Goal: Task Accomplishment & Management: Manage account settings

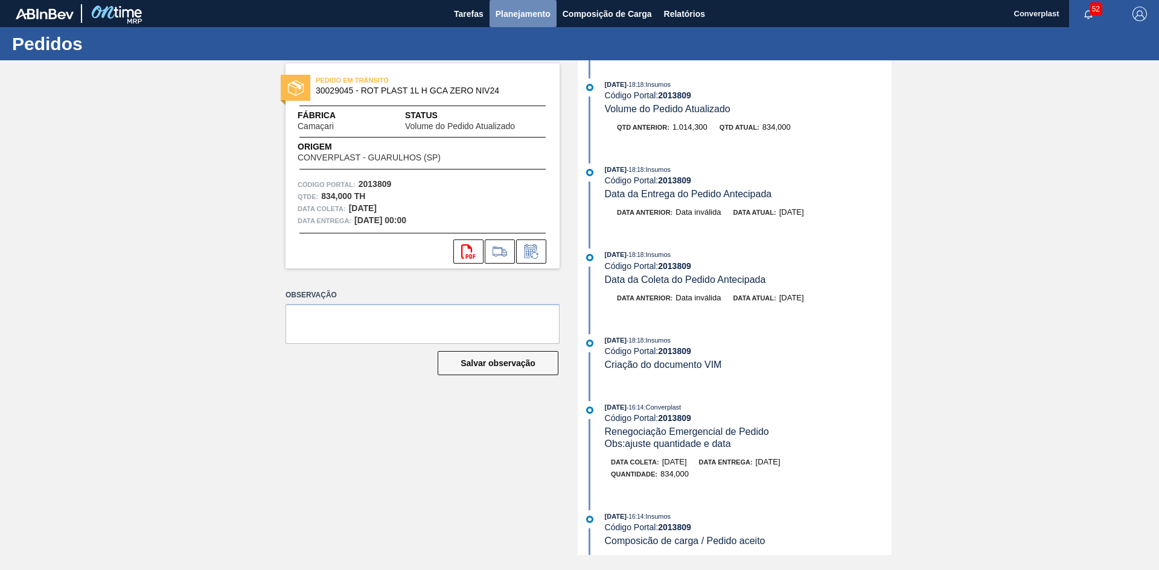
click at [539, 16] on span "Planejamento" at bounding box center [522, 14] width 55 height 14
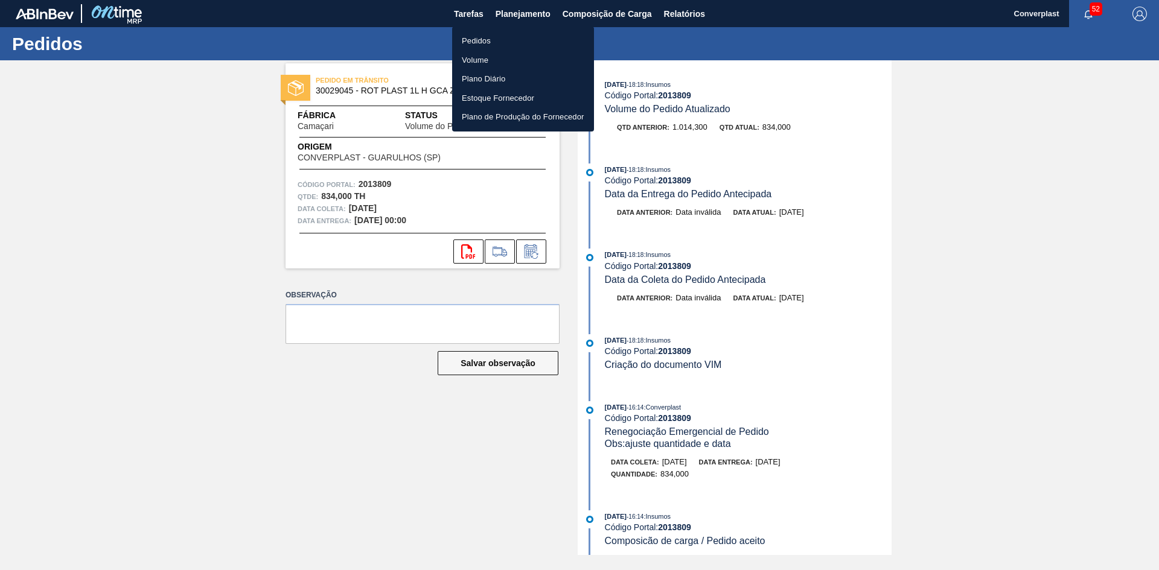
click at [509, 41] on li "Pedidos" at bounding box center [523, 40] width 142 height 19
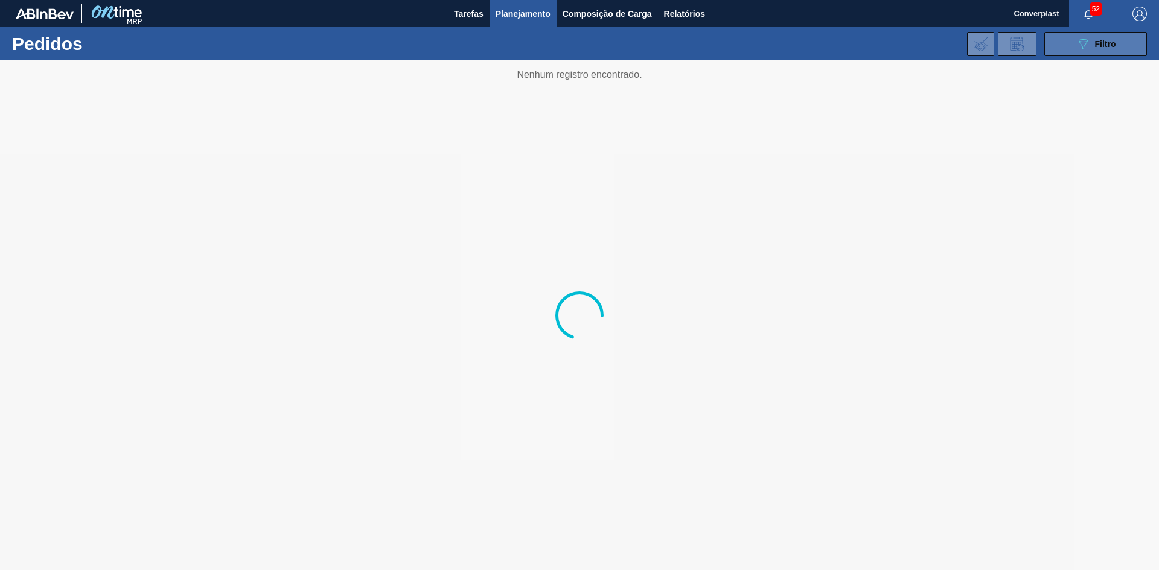
click at [1107, 46] on span "Filtro" at bounding box center [1105, 44] width 21 height 10
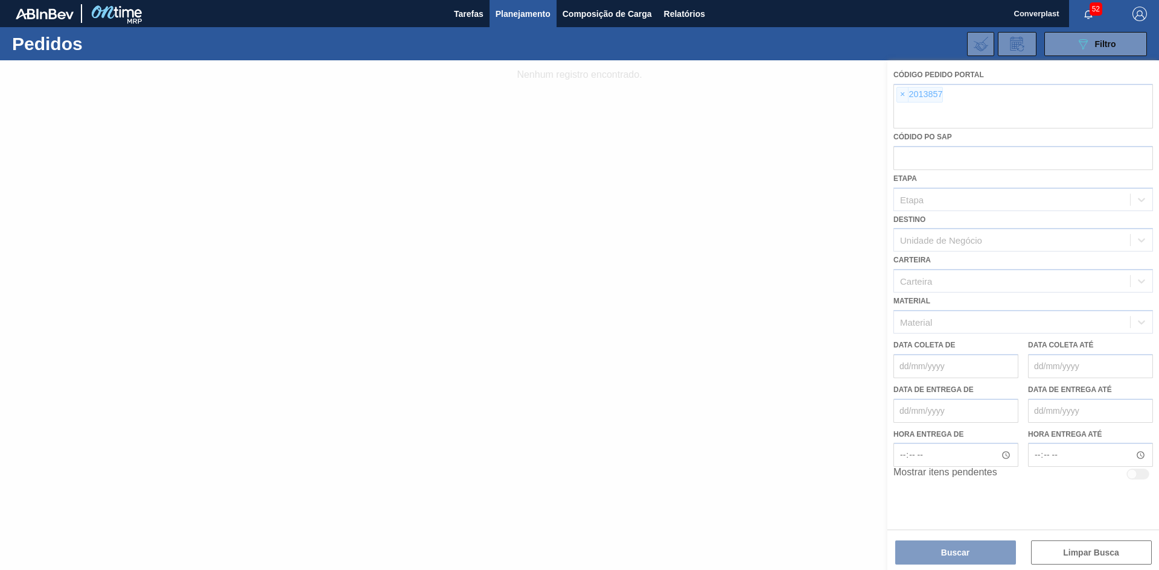
click at [896, 97] on div at bounding box center [579, 315] width 1159 height 510
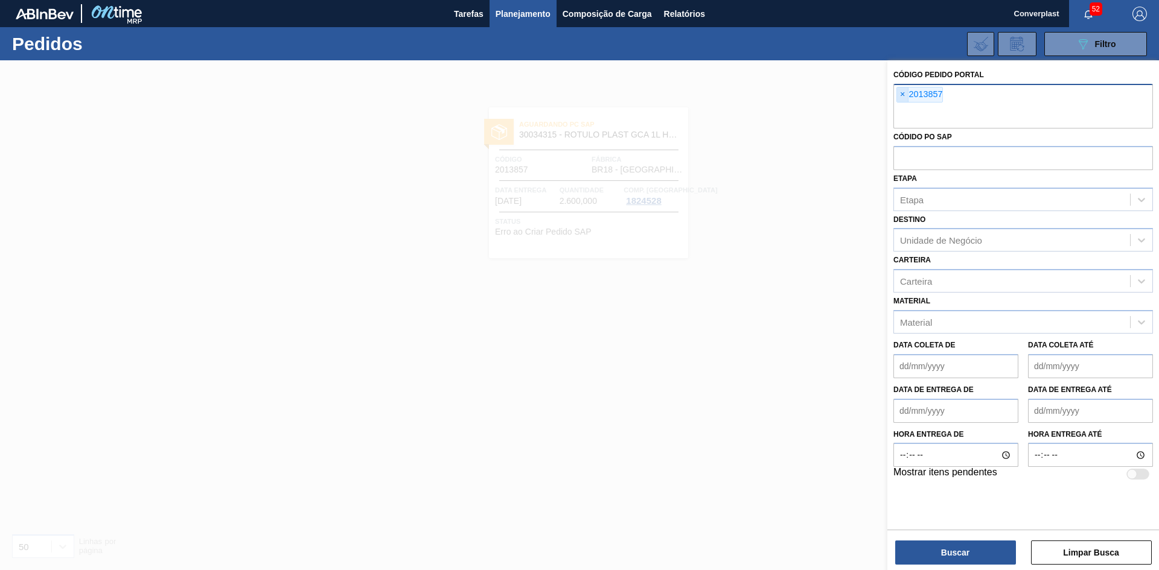
click at [899, 98] on span "×" at bounding box center [902, 95] width 11 height 14
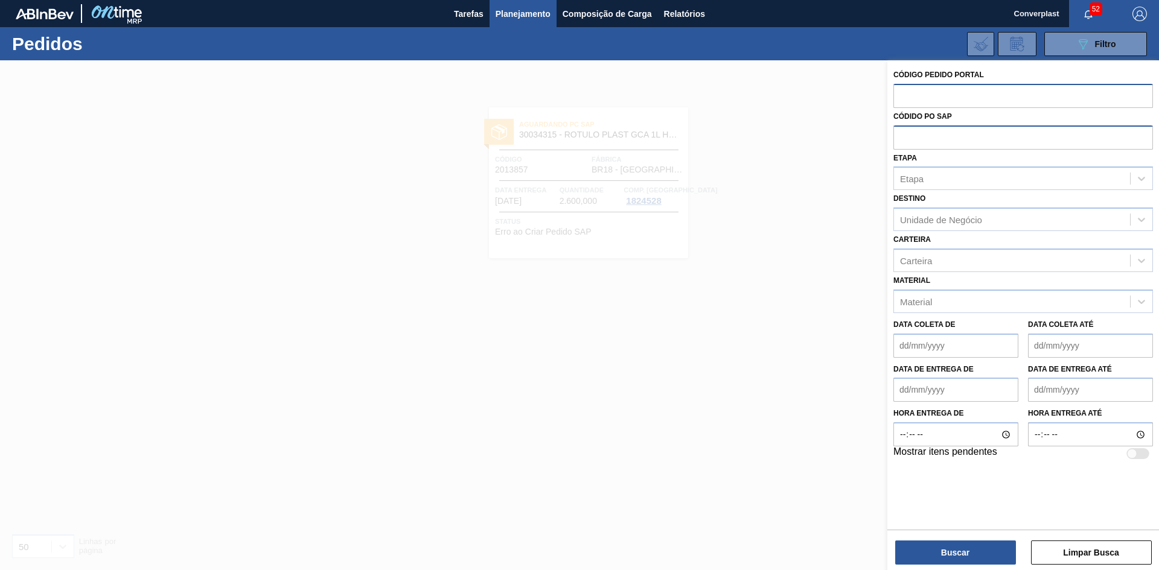
paste input "2004328"
type input "2004328"
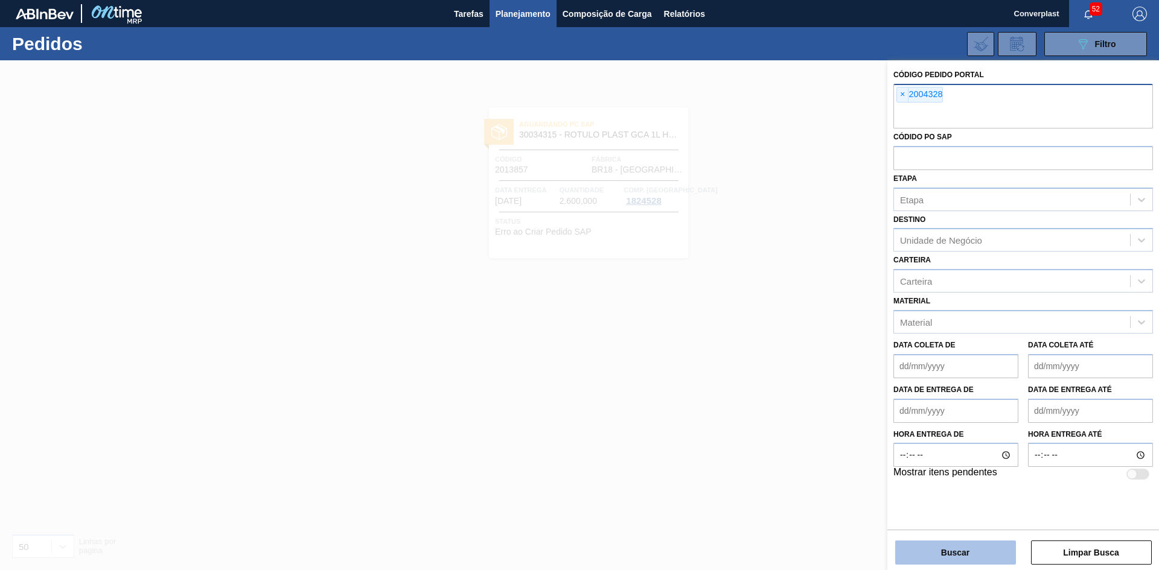
click at [935, 552] on button "Buscar" at bounding box center [955, 553] width 121 height 24
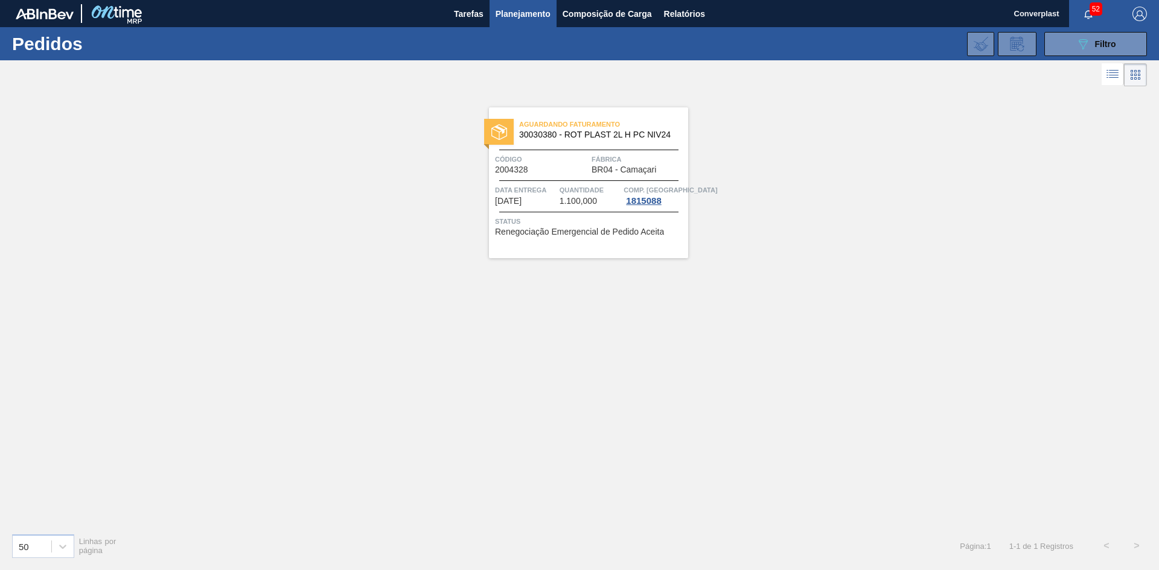
click at [611, 249] on div "Aguardando Faturamento 30030380 - ROT PLAST 2L H PC NIV24 Código 2004328 Fábric…" at bounding box center [588, 182] width 199 height 151
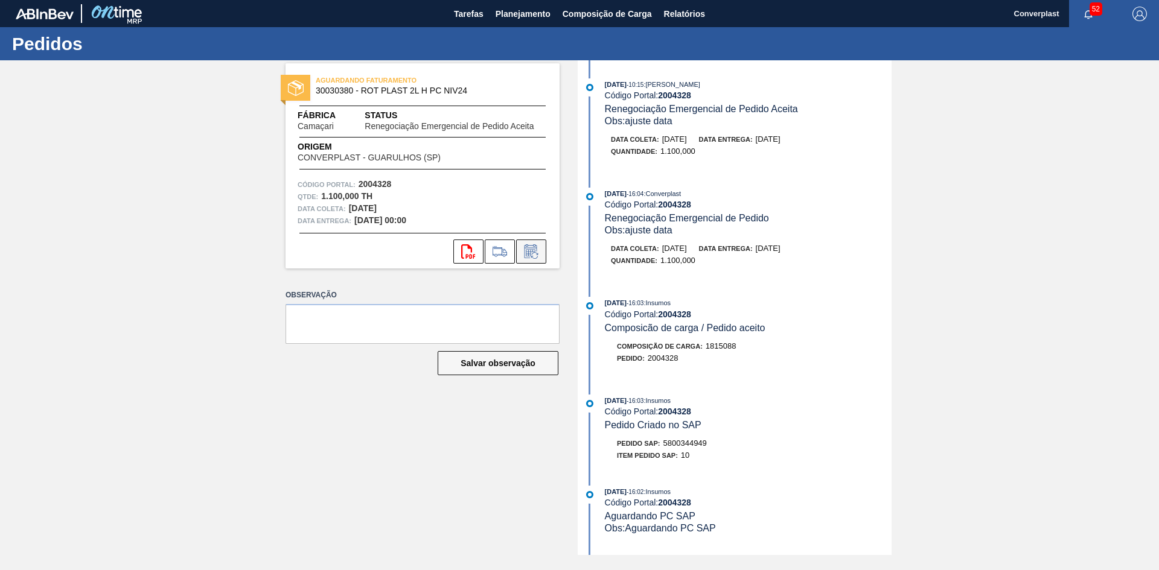
click at [530, 254] on icon at bounding box center [530, 252] width 9 height 7
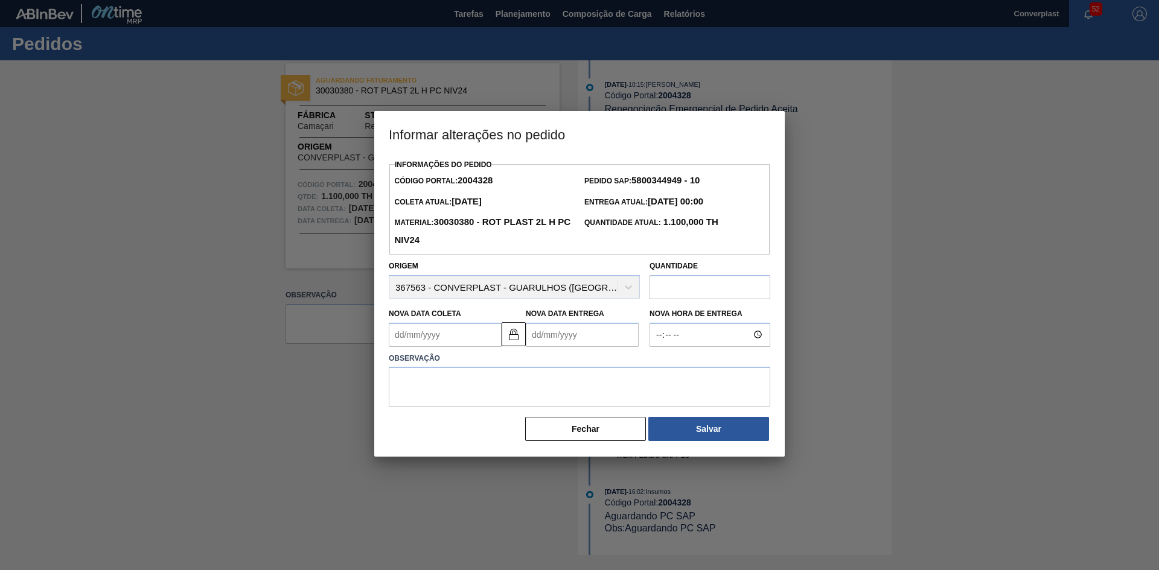
click at [450, 326] on Coleta2004328 "Nova Data Coleta" at bounding box center [445, 335] width 113 height 24
type Coleta2004328 "1"
type Entrega2004328 "[DATE]"
type Coleta2004328 "11"
type Entrega2004328 "[DATE]"
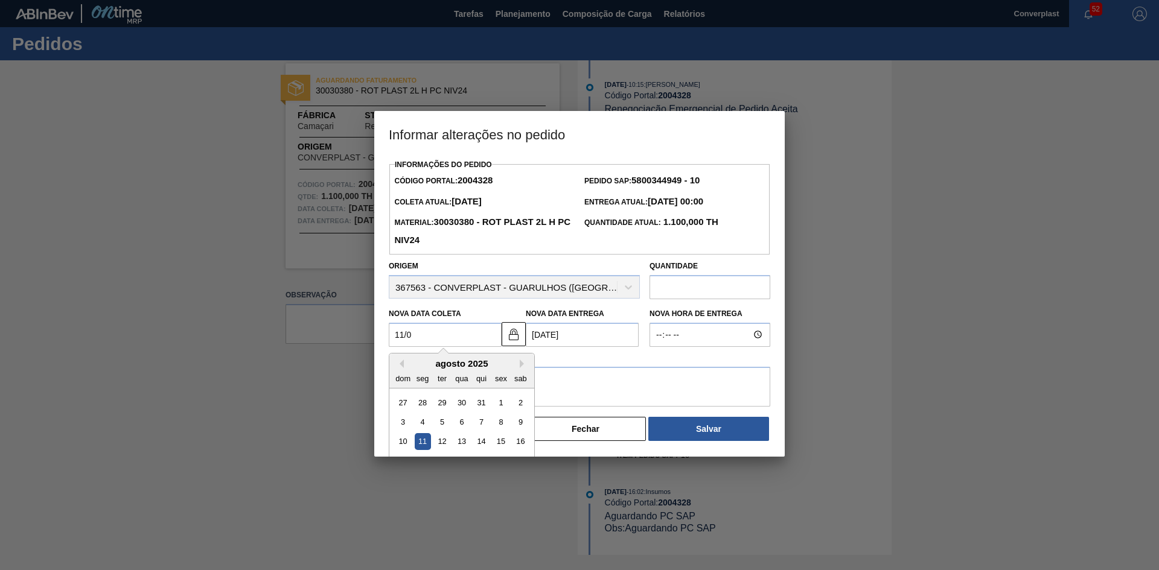
type Coleta2004328 "11/09"
type Entrega2004328 "[DATE]"
click at [481, 425] on div "11" at bounding box center [481, 422] width 16 height 16
type Coleta2004328 "[DATE]"
click at [524, 400] on textarea at bounding box center [579, 387] width 381 height 40
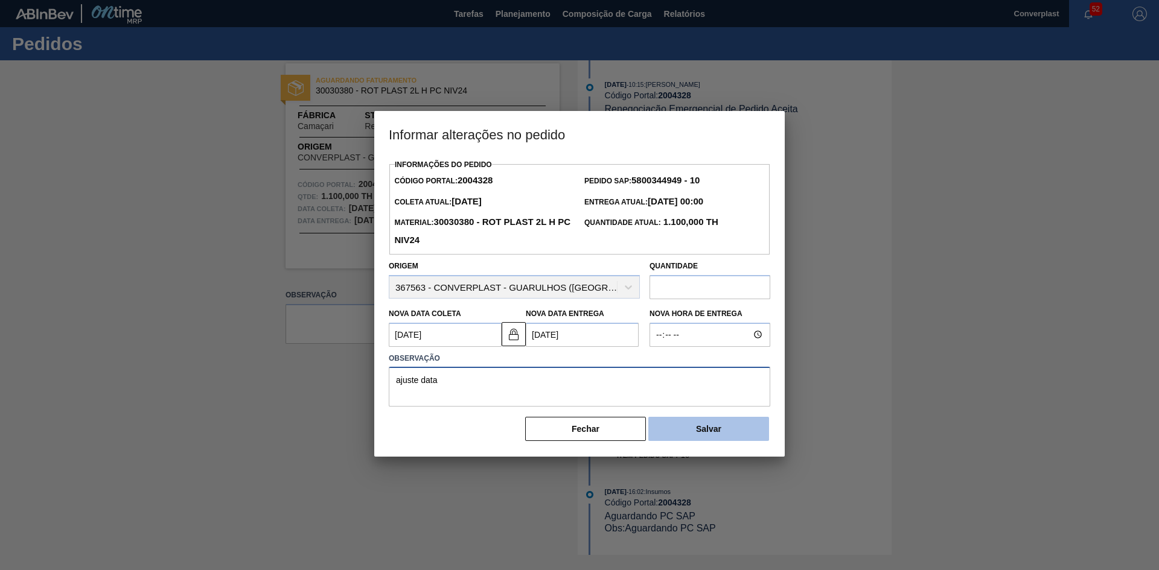
type textarea "ajuste data"
click at [692, 433] on button "Salvar" at bounding box center [708, 429] width 121 height 24
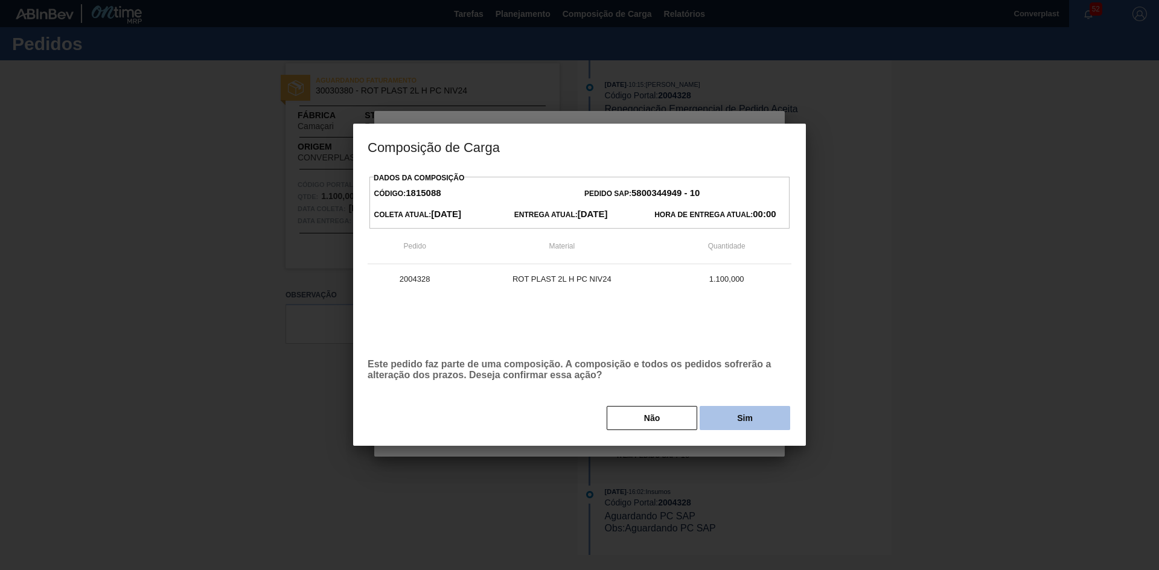
click at [716, 423] on button "Sim" at bounding box center [744, 418] width 91 height 24
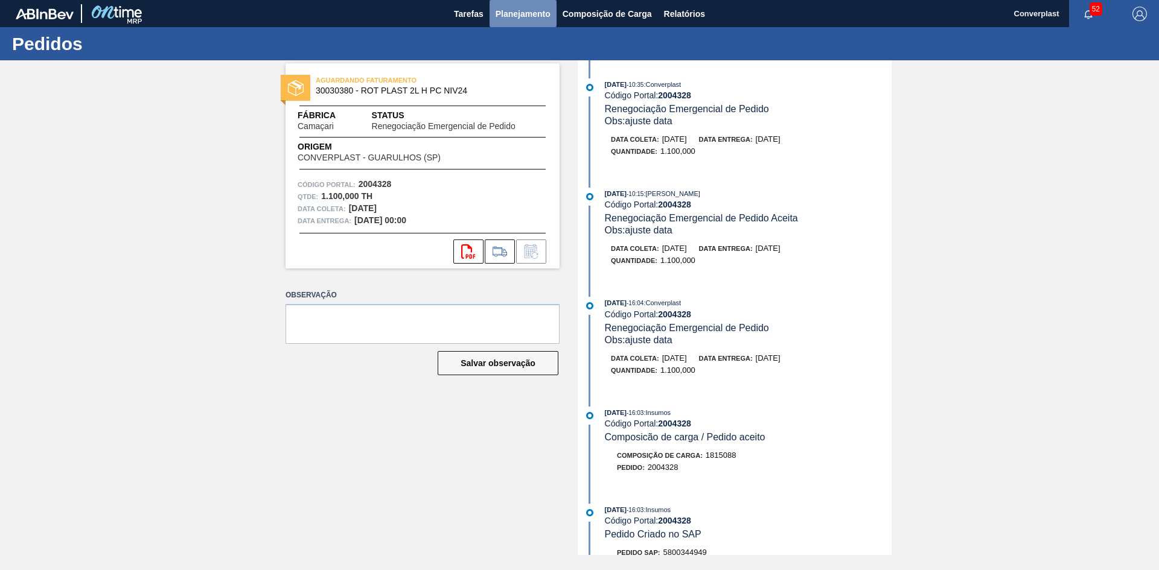
click at [502, 13] on span "Planejamento" at bounding box center [522, 14] width 55 height 14
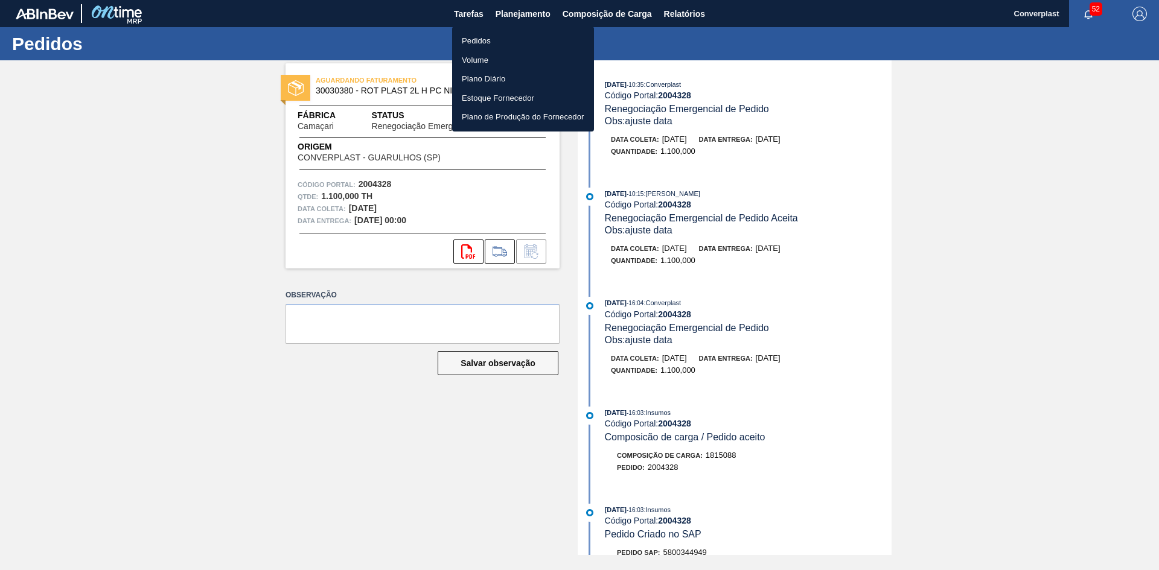
click at [508, 46] on li "Pedidos" at bounding box center [523, 40] width 142 height 19
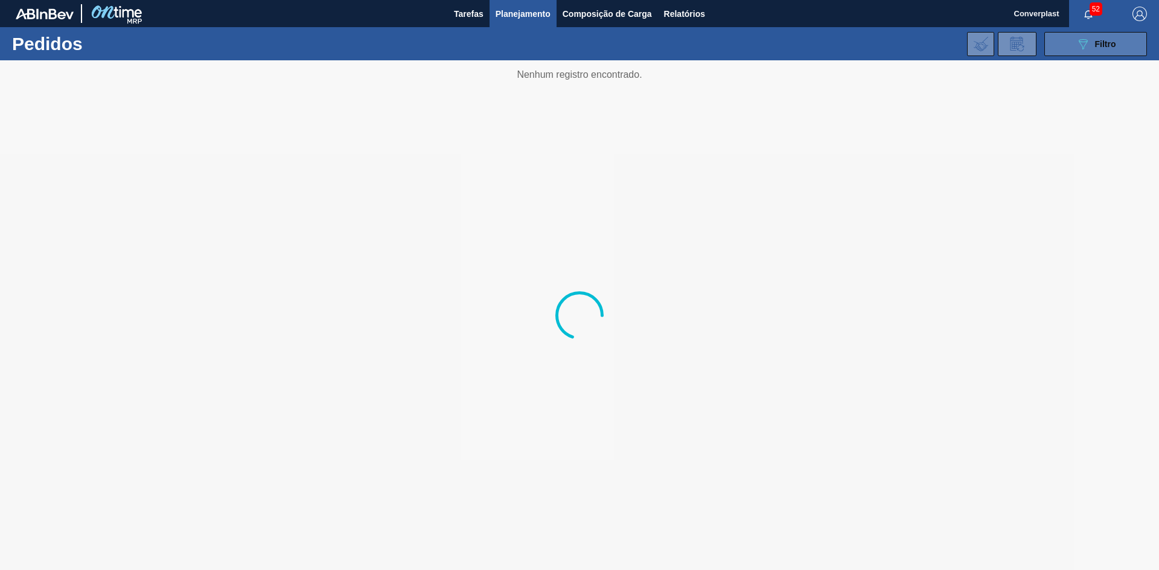
click at [1066, 37] on button "089F7B8B-B2A5-4AFE-B5C0-19BA573D28AC Filtro" at bounding box center [1095, 44] width 103 height 24
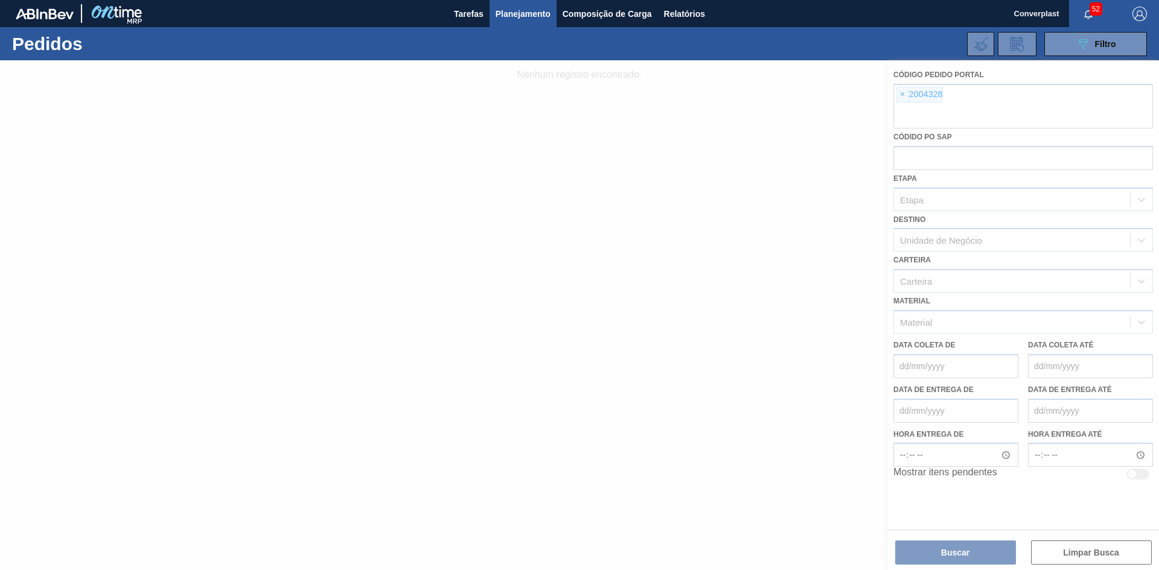
click at [902, 92] on div at bounding box center [579, 315] width 1159 height 510
click at [899, 95] on div at bounding box center [579, 315] width 1159 height 510
click at [900, 100] on div at bounding box center [579, 315] width 1159 height 510
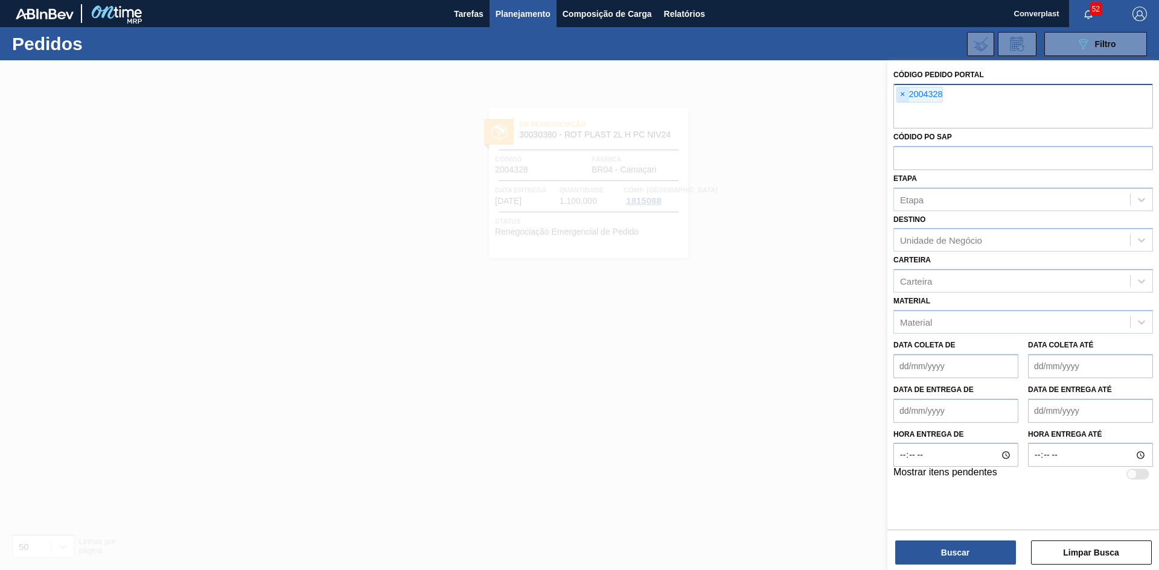
click at [902, 98] on span "×" at bounding box center [902, 95] width 11 height 14
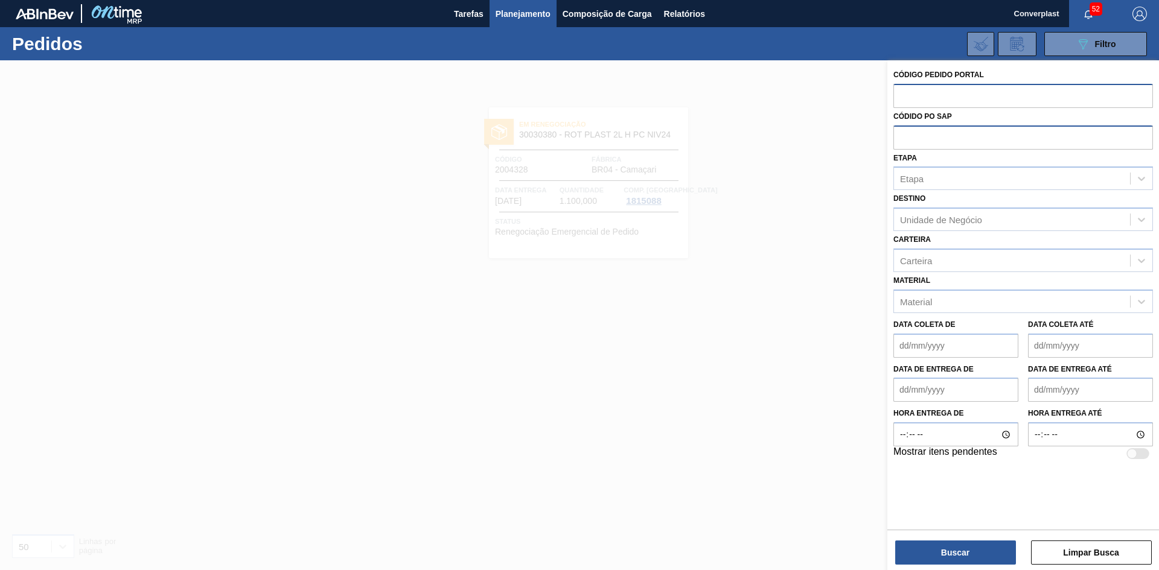
paste input "2008211"
type input "2008211"
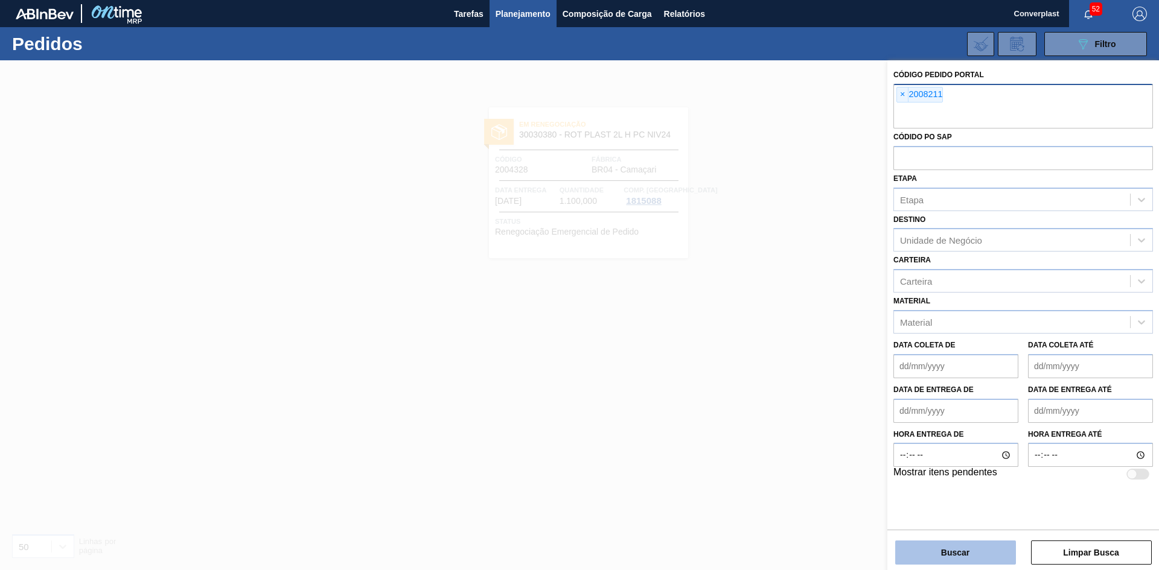
click at [929, 559] on button "Buscar" at bounding box center [955, 553] width 121 height 24
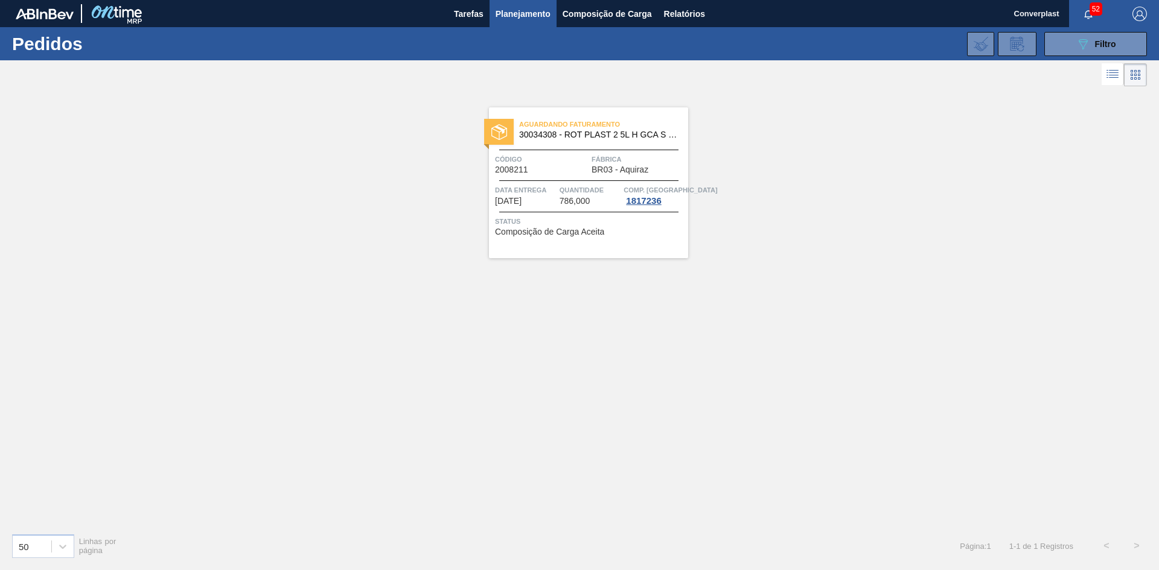
click at [629, 252] on div "Aguardando Faturamento 30034308 - ROT PLAST 2 5L H GCA S CL NIV25 Código 200821…" at bounding box center [588, 182] width 199 height 151
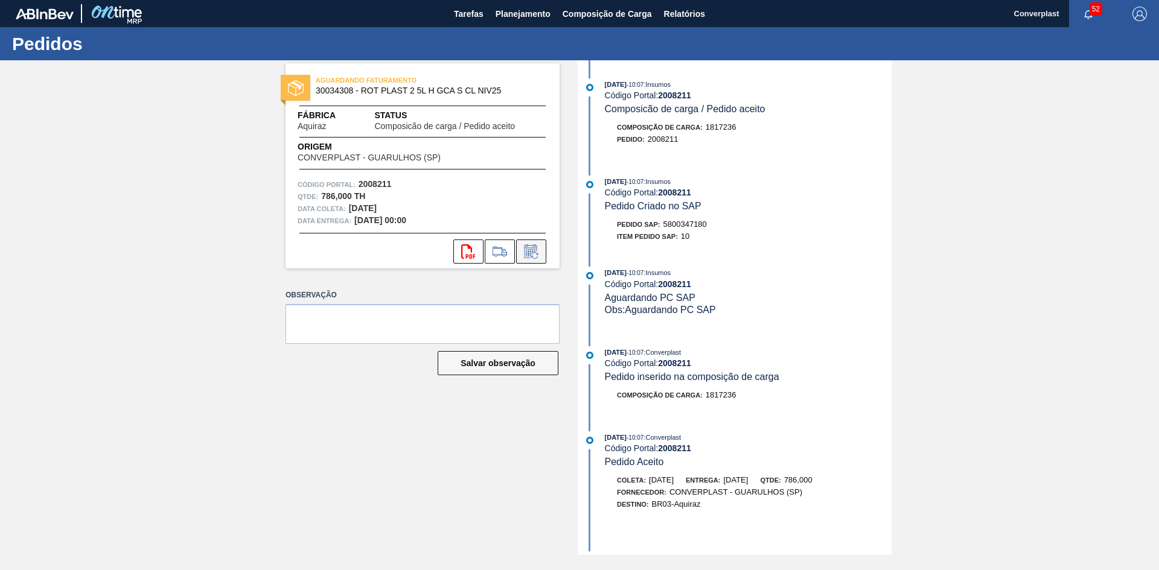
click at [527, 255] on icon at bounding box center [530, 251] width 19 height 14
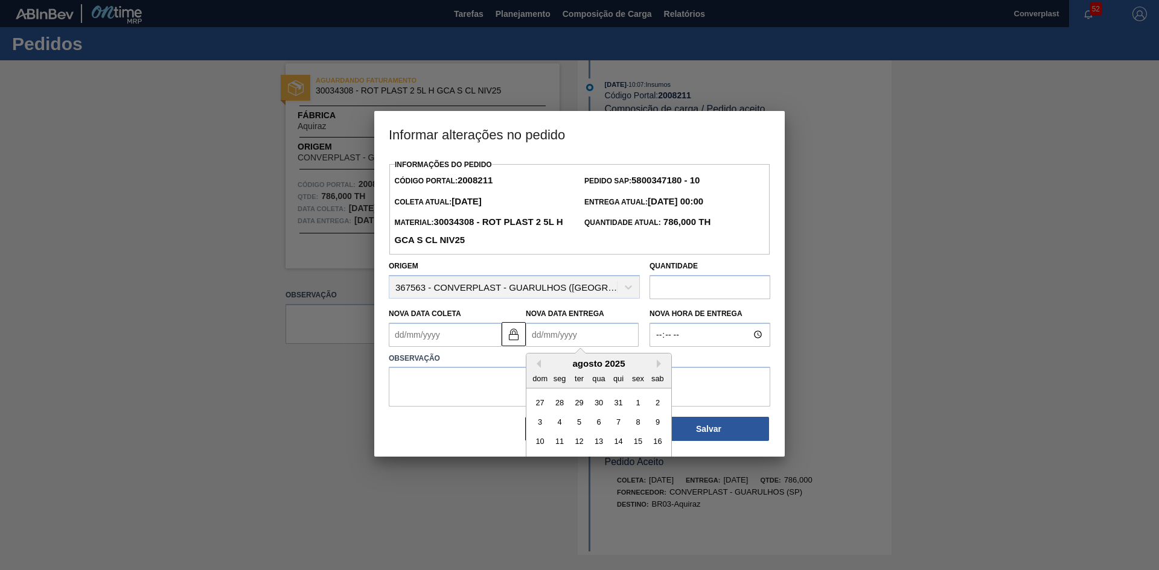
click at [541, 339] on Entrega2008211 "Nova Data Entrega" at bounding box center [582, 335] width 113 height 24
type Coleta2008211 "[DATE]"
type Entrega2008211 "1"
type Coleta2008211 "[DATE]"
type Entrega2008211 "10/0"
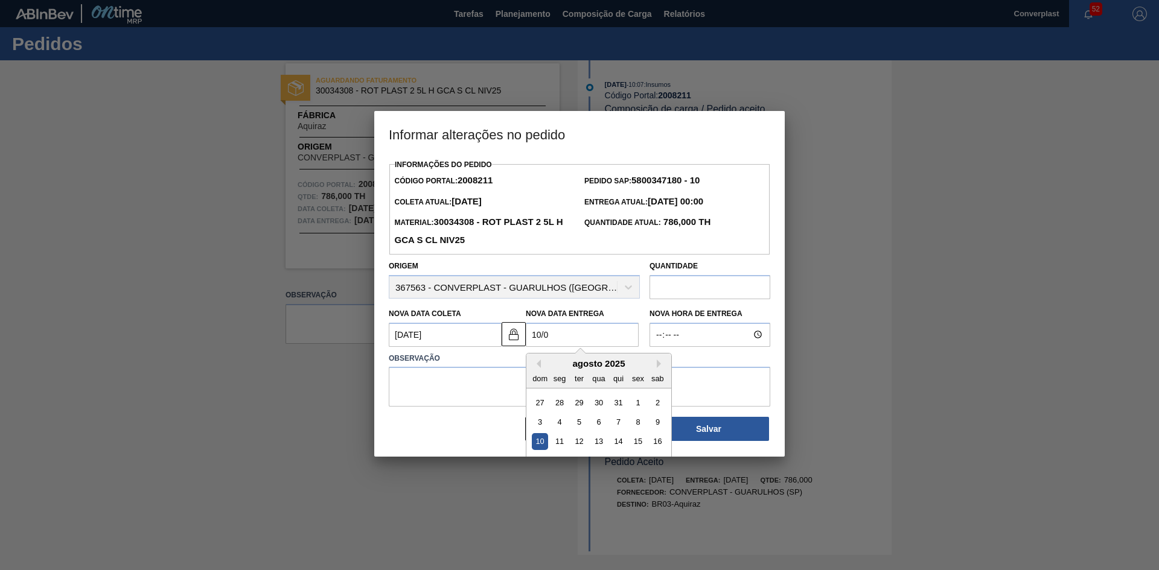
type Coleta2008211 "[DATE]"
click at [595, 426] on div "10" at bounding box center [598, 422] width 16 height 16
type Entrega2008211 "[DATE]"
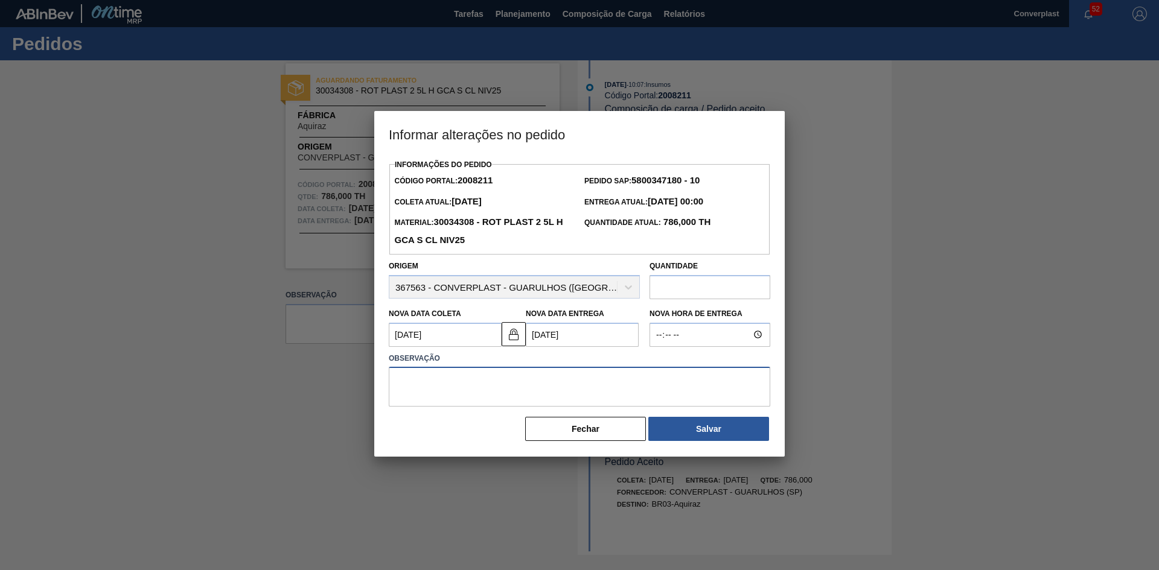
click at [534, 406] on textarea at bounding box center [579, 387] width 381 height 40
click at [515, 393] on textarea at bounding box center [579, 387] width 381 height 40
type textarea "ajuste data"
click at [689, 430] on button "Salvar" at bounding box center [708, 429] width 121 height 24
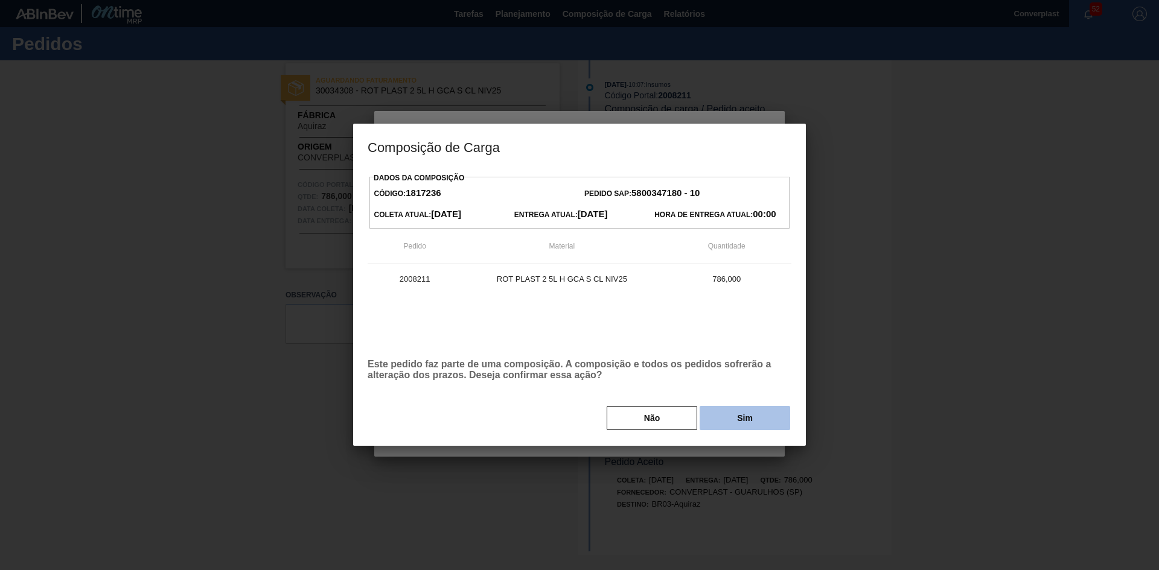
click at [719, 424] on button "Sim" at bounding box center [744, 418] width 91 height 24
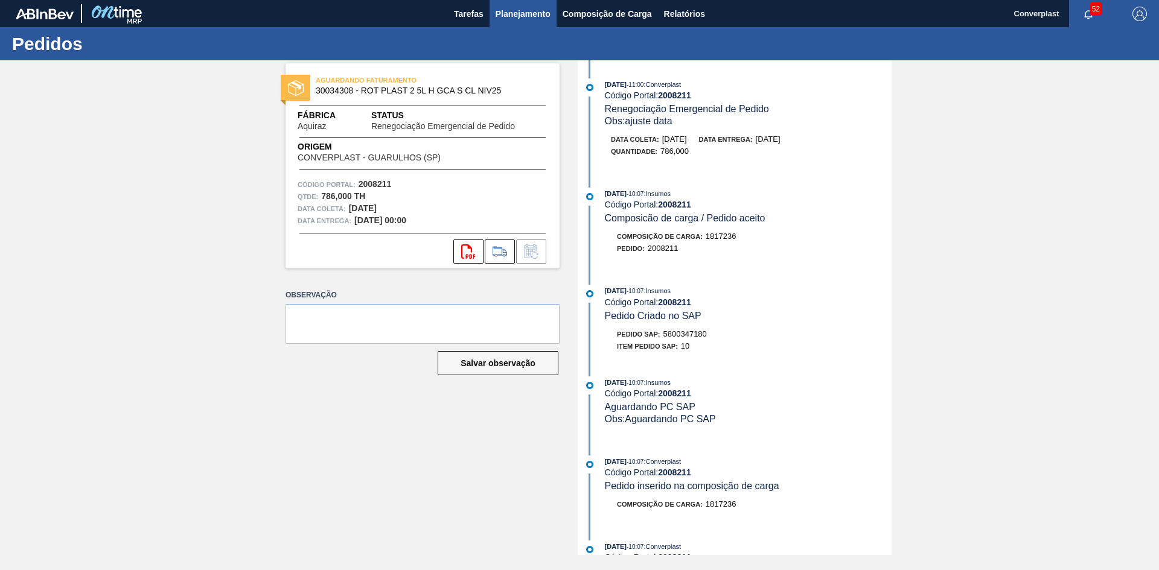
click at [500, 15] on span "Planejamento" at bounding box center [522, 14] width 55 height 14
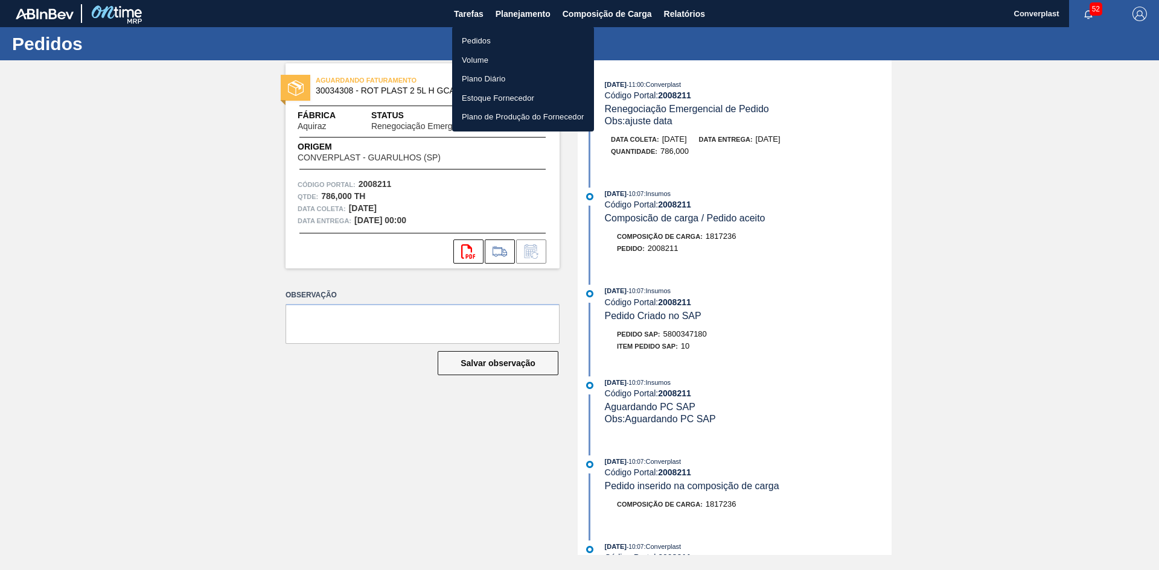
click at [488, 38] on li "Pedidos" at bounding box center [523, 40] width 142 height 19
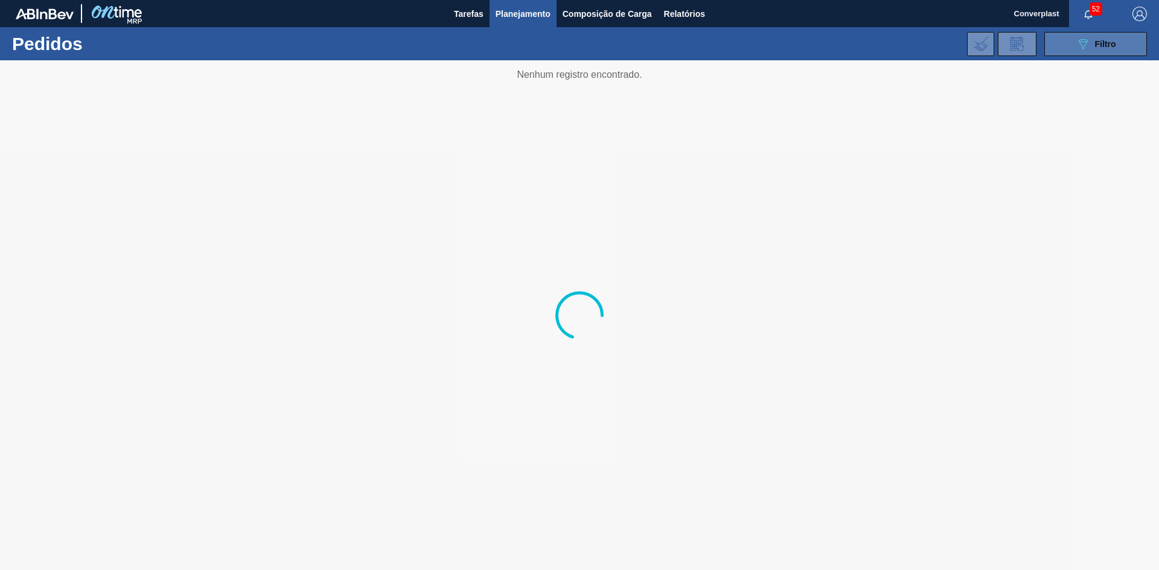
click at [1111, 46] on span "Filtro" at bounding box center [1105, 44] width 21 height 10
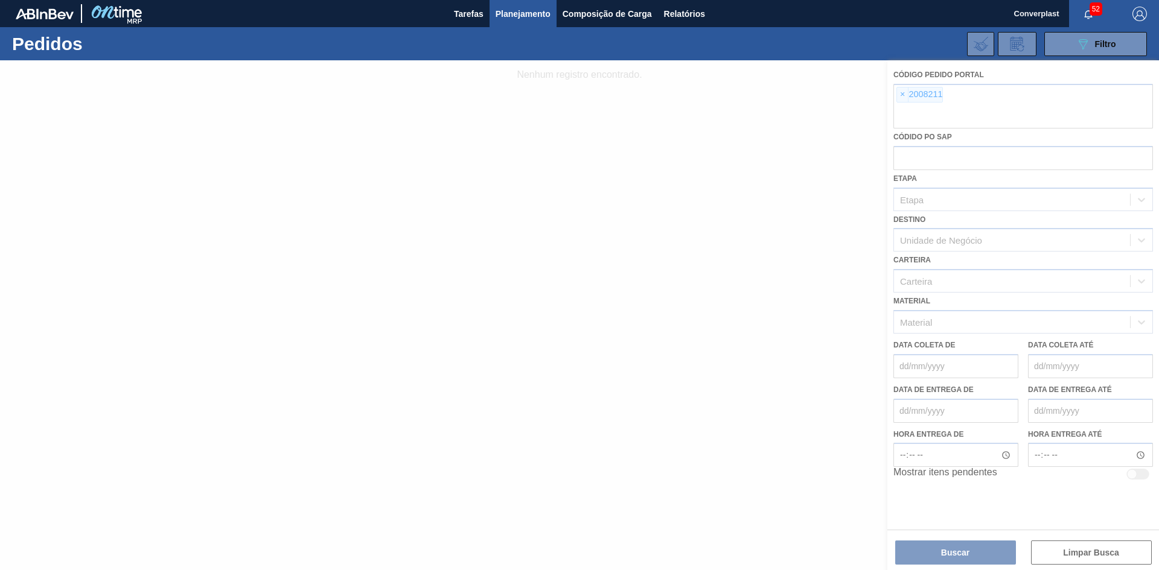
click at [909, 98] on div at bounding box center [579, 315] width 1159 height 510
click at [899, 98] on div at bounding box center [579, 315] width 1159 height 510
click at [900, 97] on div at bounding box center [579, 315] width 1159 height 510
click at [903, 97] on div at bounding box center [579, 315] width 1159 height 510
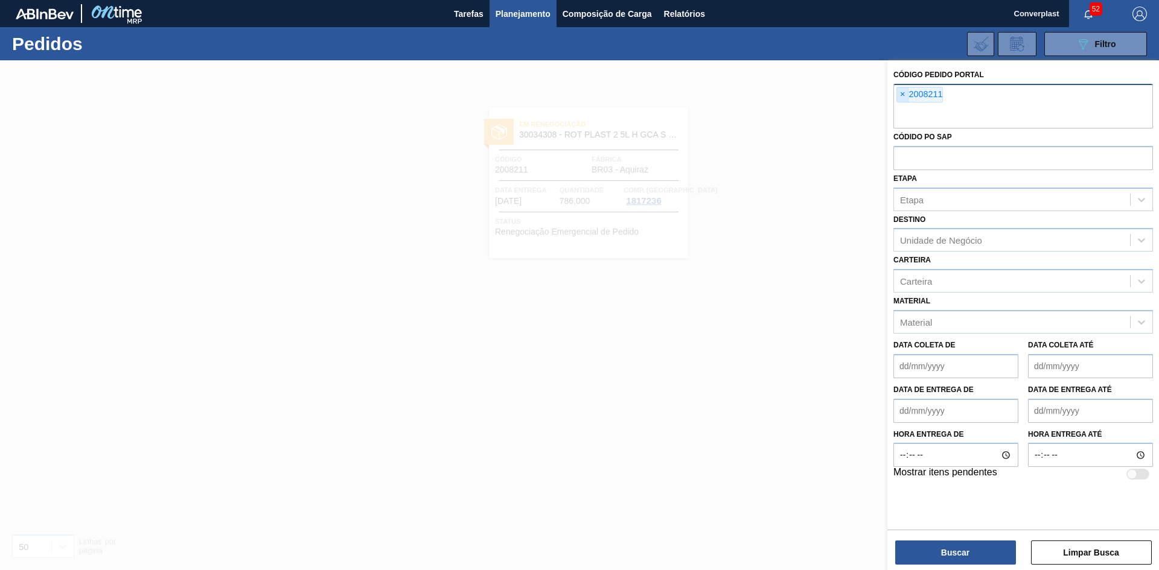
click at [897, 93] on span "×" at bounding box center [902, 95] width 11 height 14
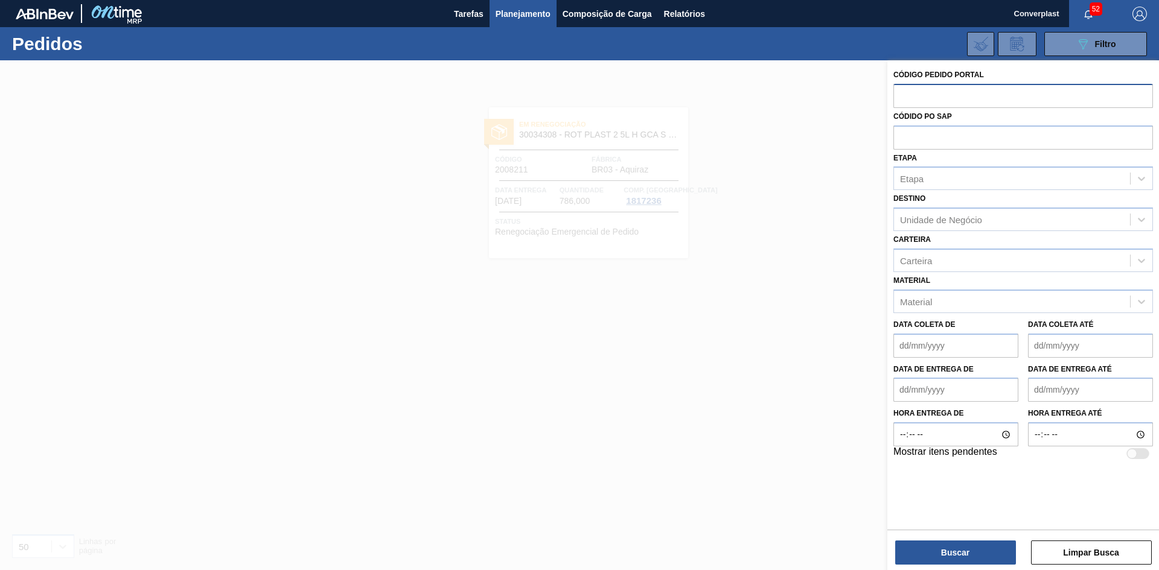
paste input "2011112"
type input "2011112"
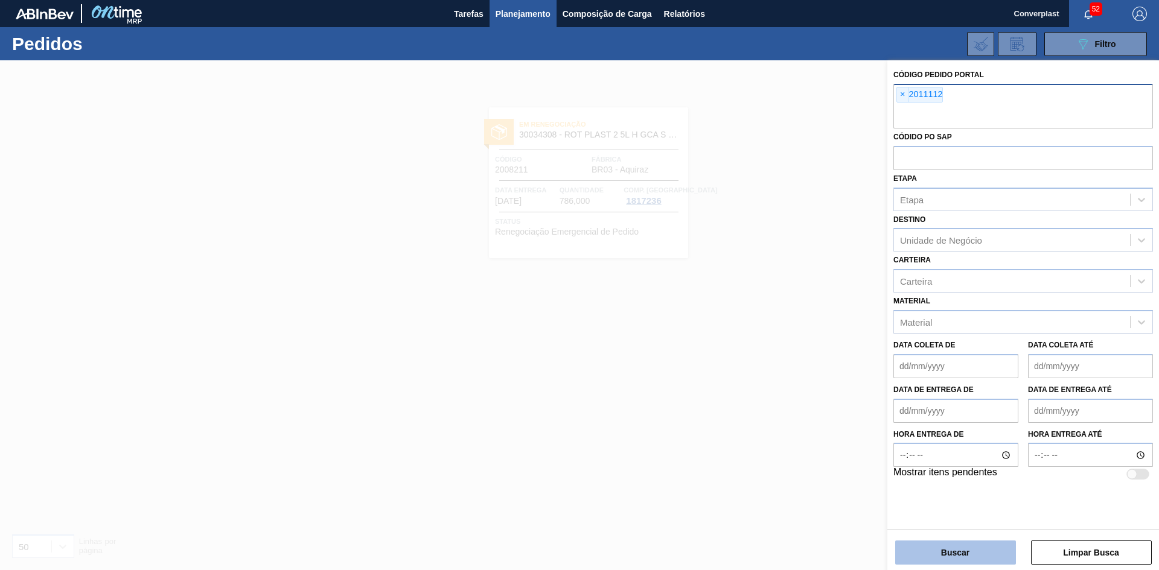
click at [922, 547] on button "Buscar" at bounding box center [955, 553] width 121 height 24
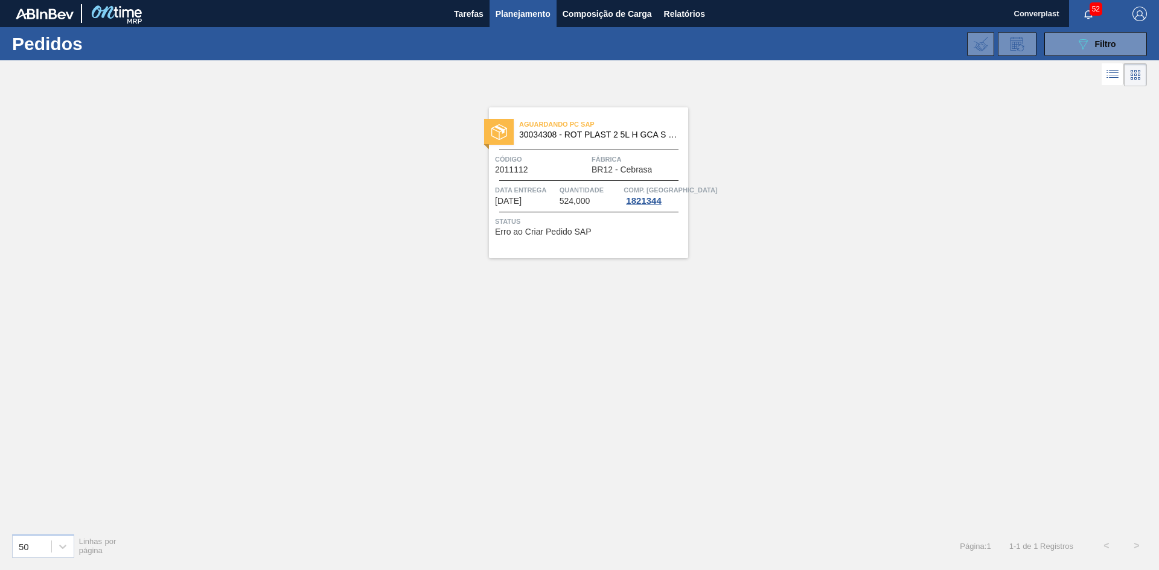
click at [588, 161] on span "Código" at bounding box center [542, 159] width 94 height 12
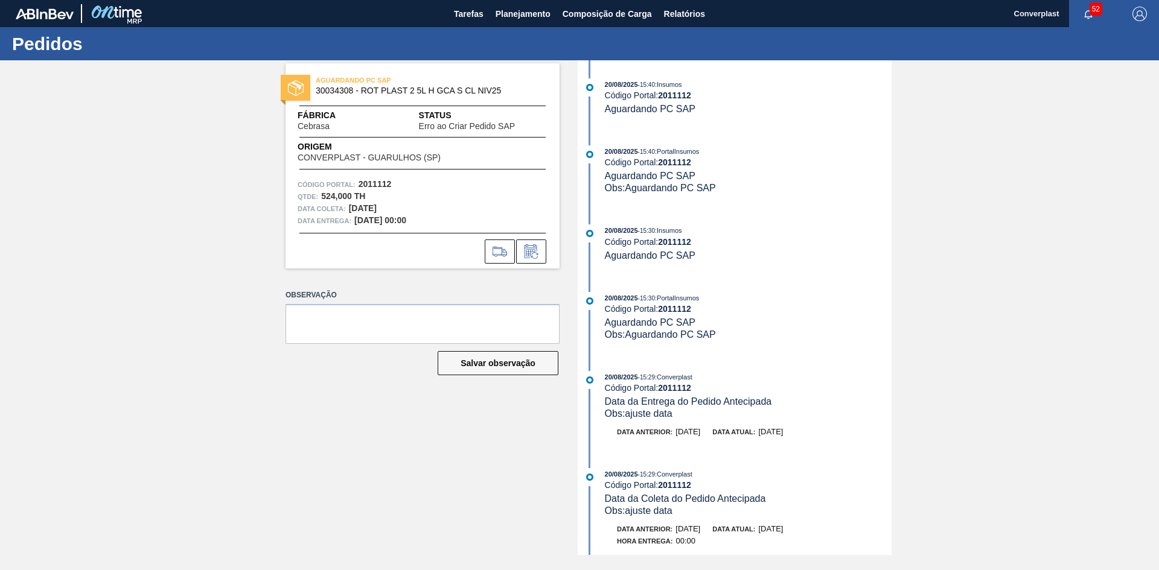
click at [537, 258] on icon at bounding box center [530, 251] width 19 height 14
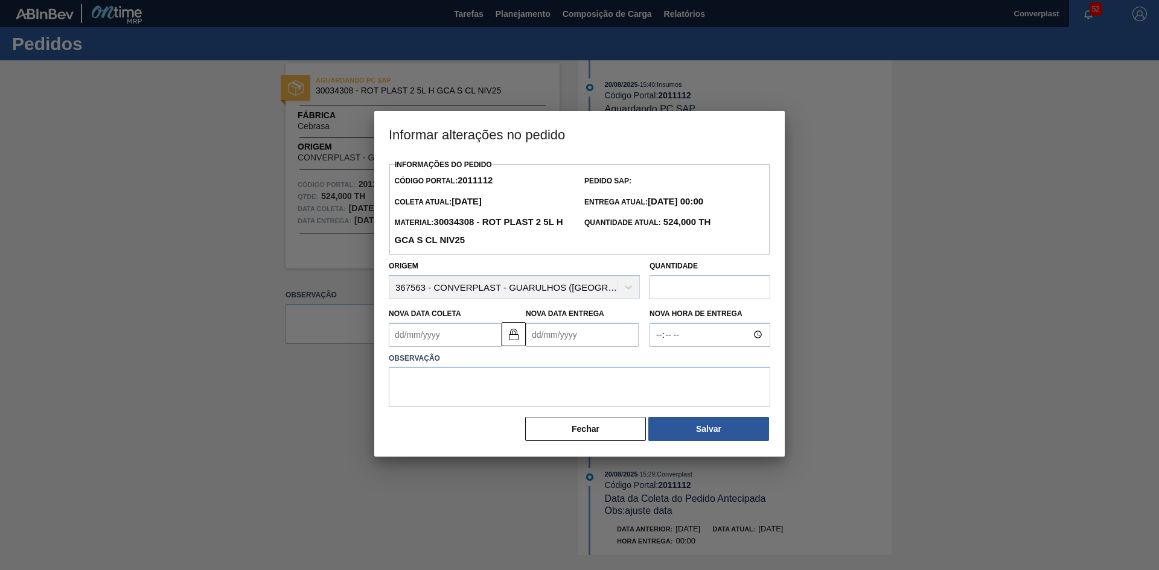
click at [432, 340] on Coleta2011112 "Nova Data Coleta" at bounding box center [445, 335] width 113 height 24
type Coleta2011112 "1"
type Entrega2011112 "[DATE]"
type Coleta2011112 "13"
type Entrega2011112 "[DATE]"
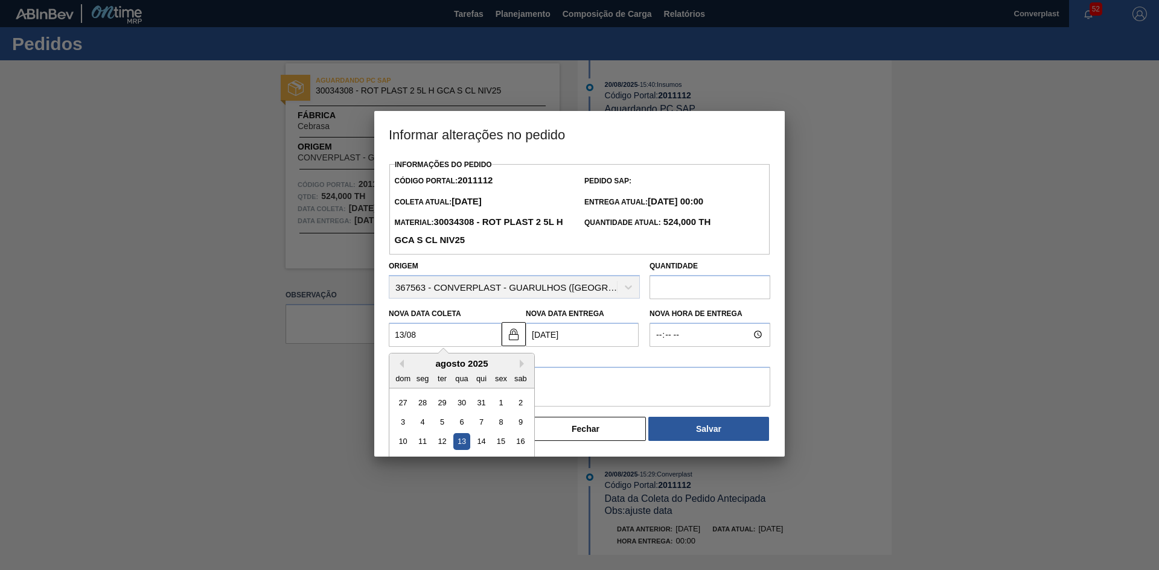
click at [463, 445] on div "13" at bounding box center [461, 441] width 16 height 16
type Coleta2011112 "[DATE]"
click at [492, 370] on textarea at bounding box center [579, 387] width 381 height 40
type textarea "ajuste"
click at [411, 337] on Coleta2011112 "[DATE]" at bounding box center [445, 335] width 113 height 24
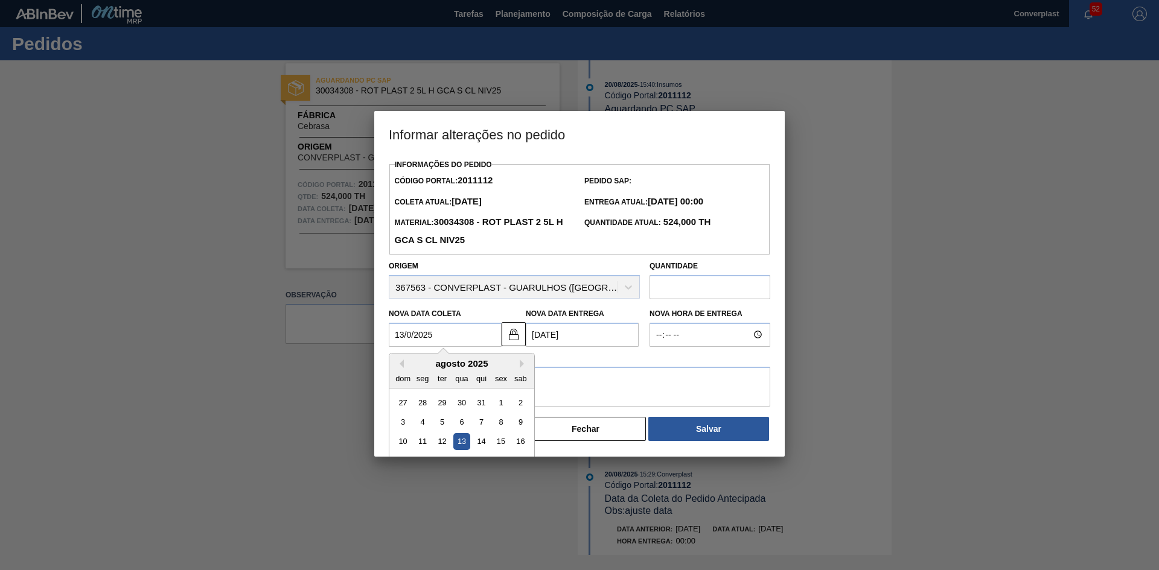
type Coleta2011112 "[DATE]"
type Entrega2011112 "[DATE]"
type Coleta2011112 "[DATE]"
click at [626, 381] on textarea "ajuste" at bounding box center [579, 387] width 381 height 40
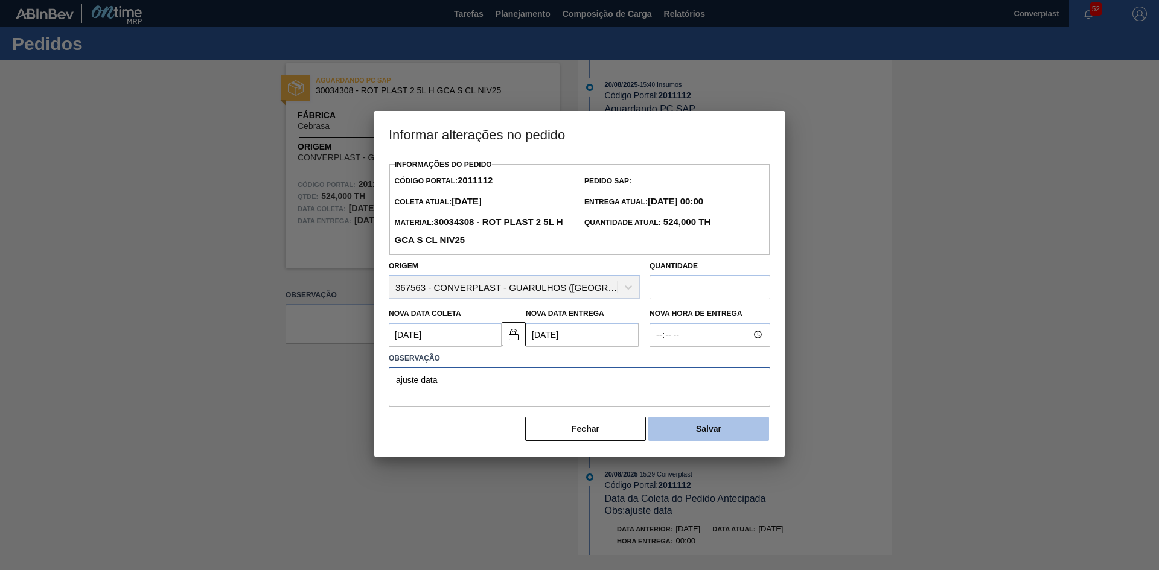
type textarea "ajuste data"
click at [705, 438] on button "Salvar" at bounding box center [708, 429] width 121 height 24
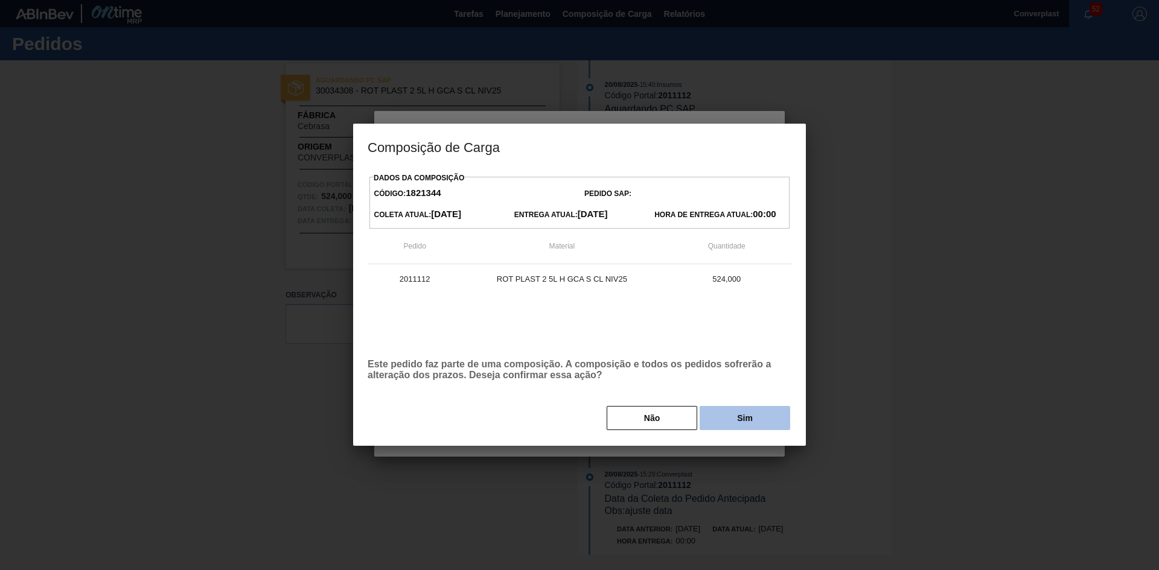
click at [731, 428] on button "Sim" at bounding box center [744, 418] width 91 height 24
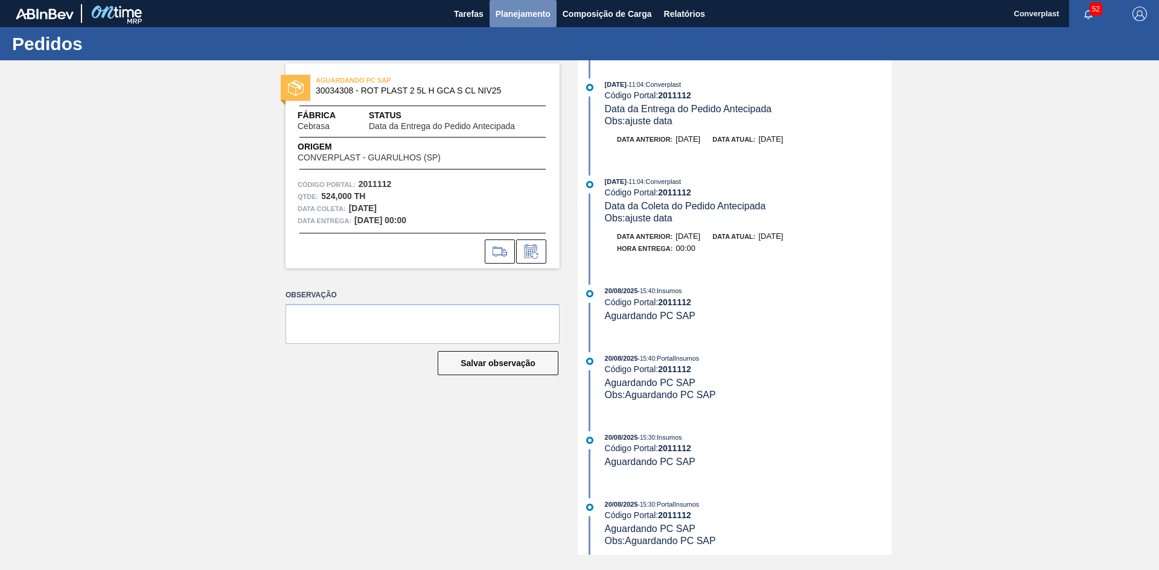
click at [510, 15] on span "Planejamento" at bounding box center [522, 14] width 55 height 14
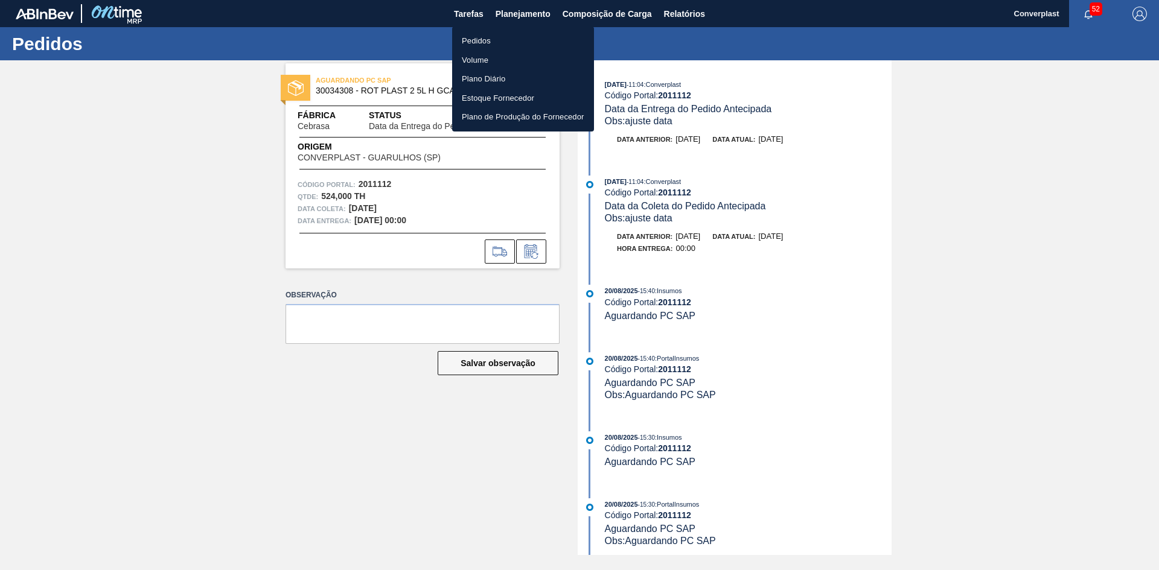
click at [467, 42] on li "Pedidos" at bounding box center [523, 40] width 142 height 19
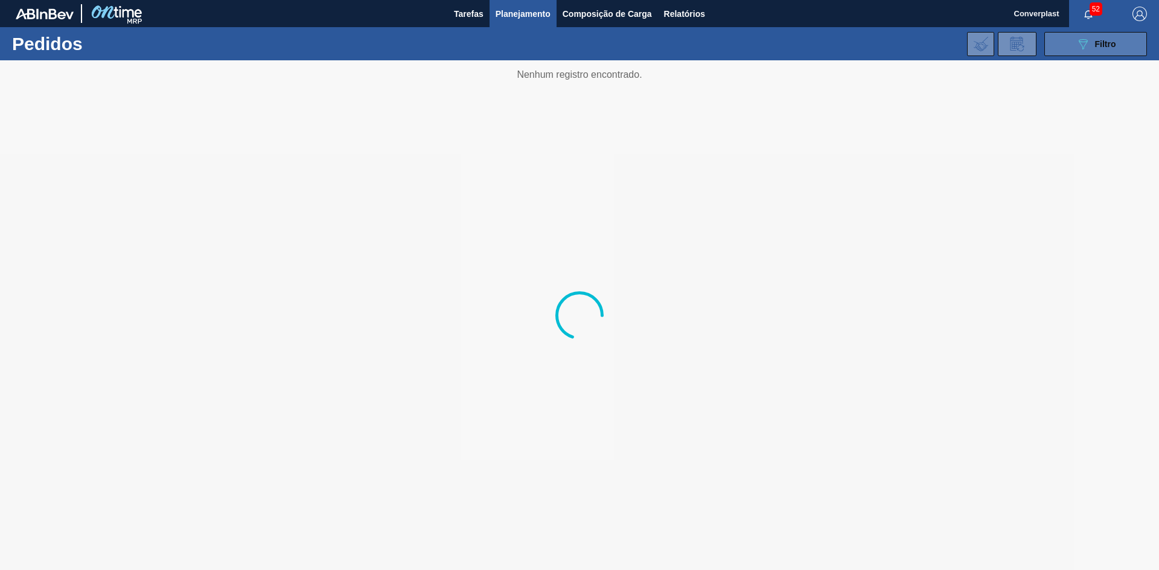
click at [1070, 56] on button "089F7B8B-B2A5-4AFE-B5C0-19BA573D28AC Filtro" at bounding box center [1095, 44] width 103 height 24
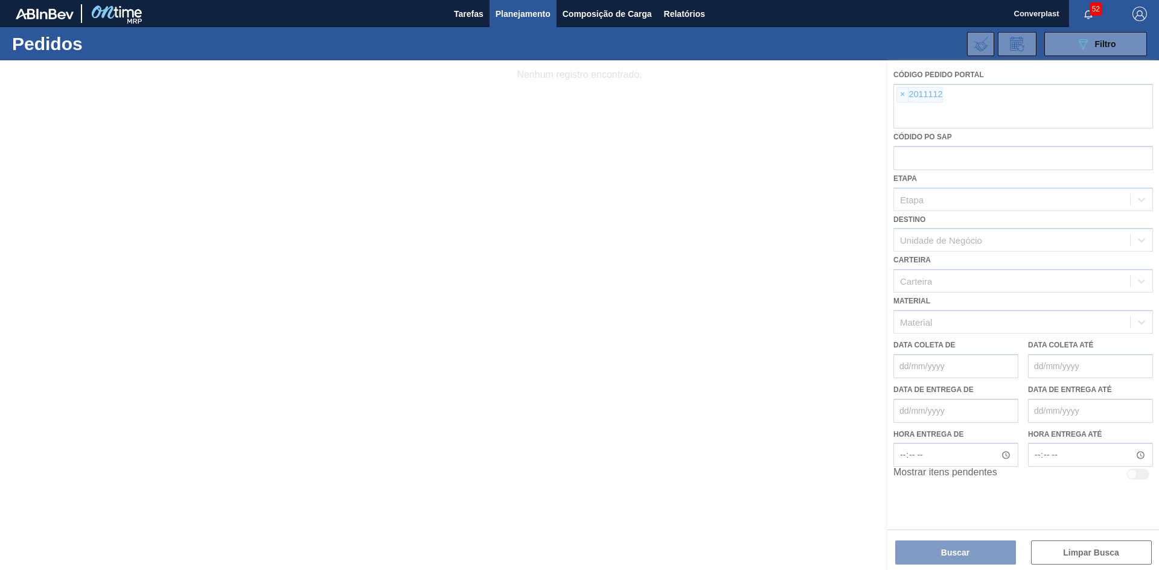
click at [906, 94] on div at bounding box center [579, 315] width 1159 height 510
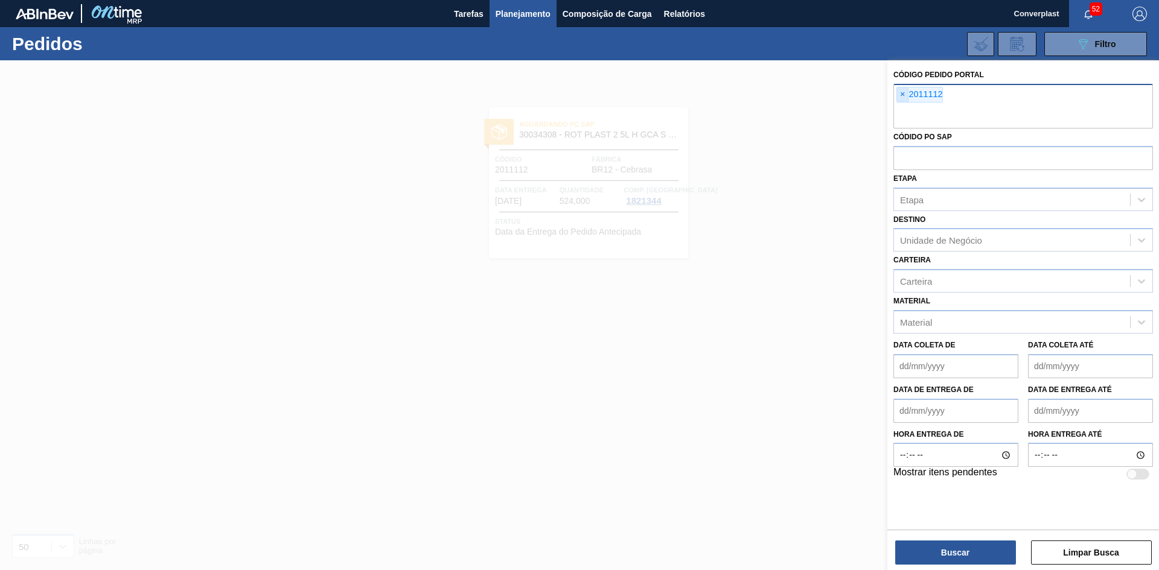
click at [902, 92] on span "×" at bounding box center [902, 95] width 11 height 14
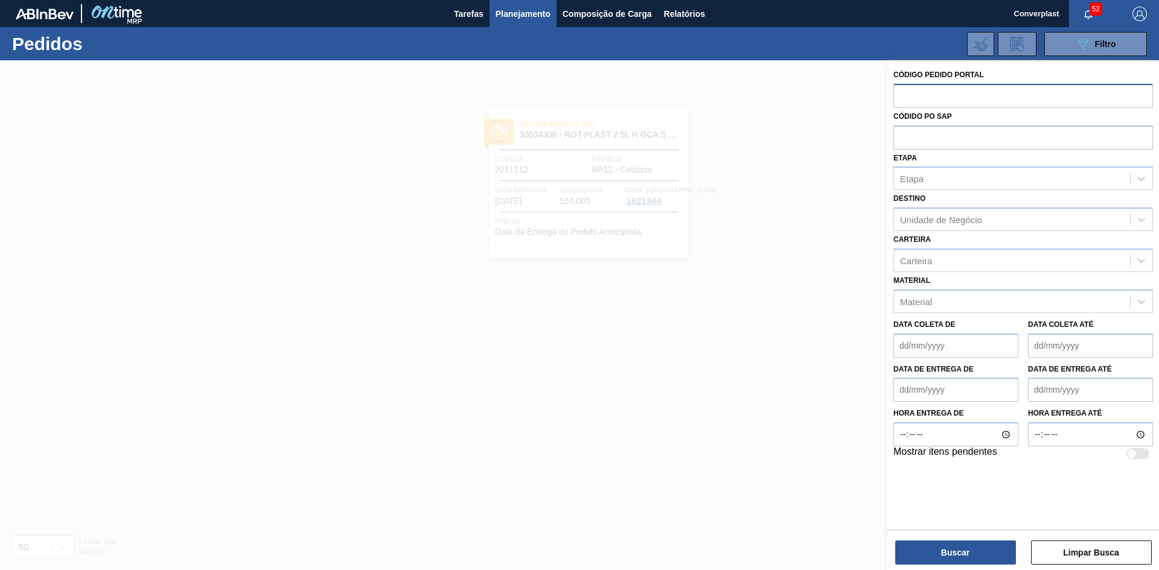
paste input "2007582"
type input "2007582"
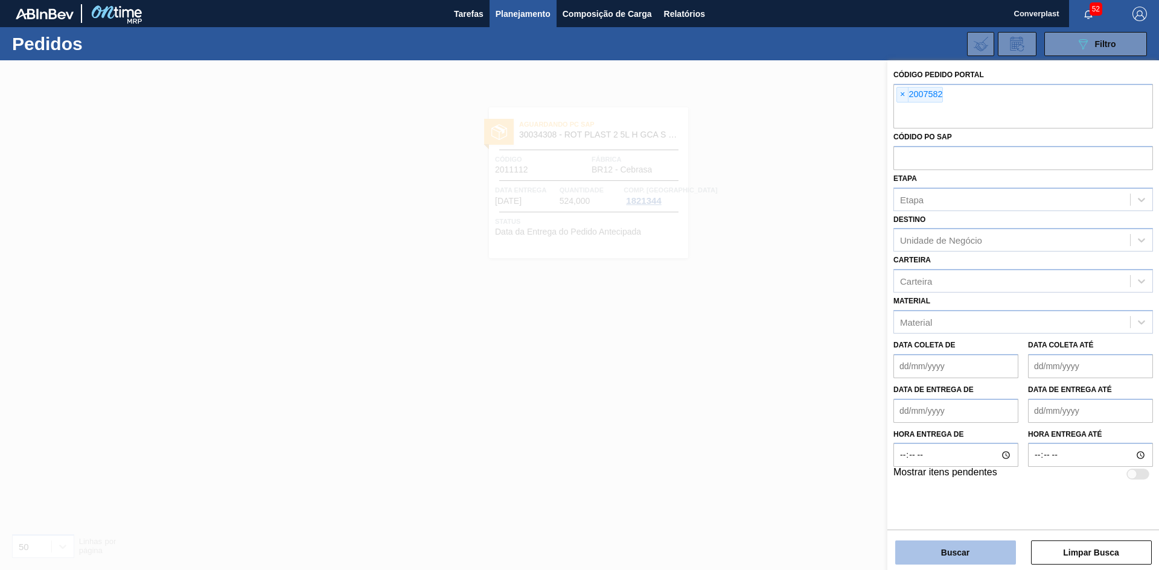
click at [937, 551] on button "Buscar" at bounding box center [955, 553] width 121 height 24
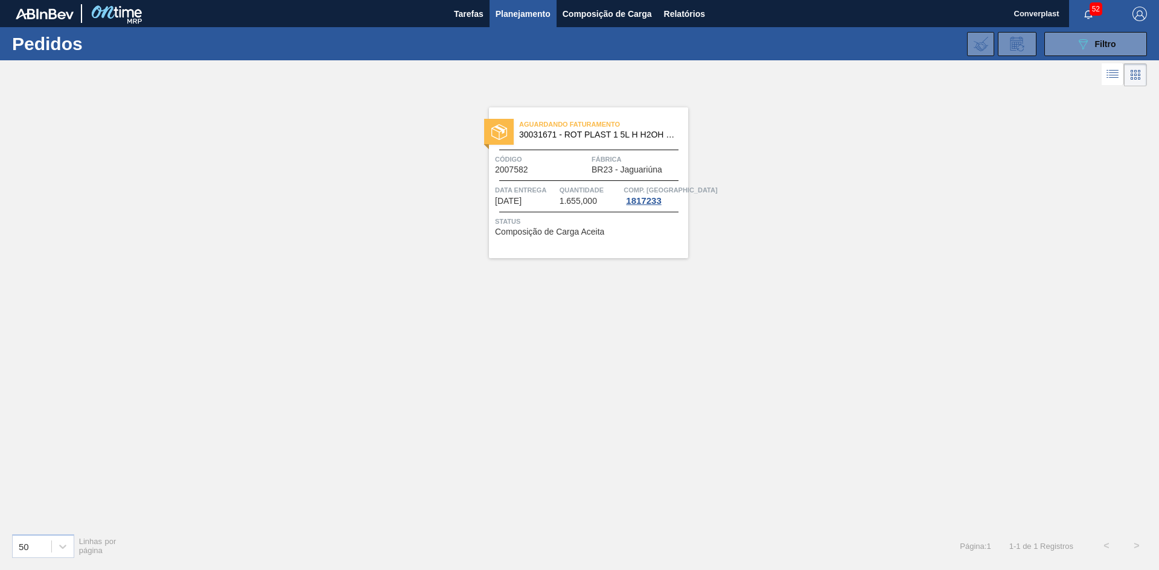
click at [629, 167] on span "BR23 - Jaguariúna" at bounding box center [626, 169] width 71 height 9
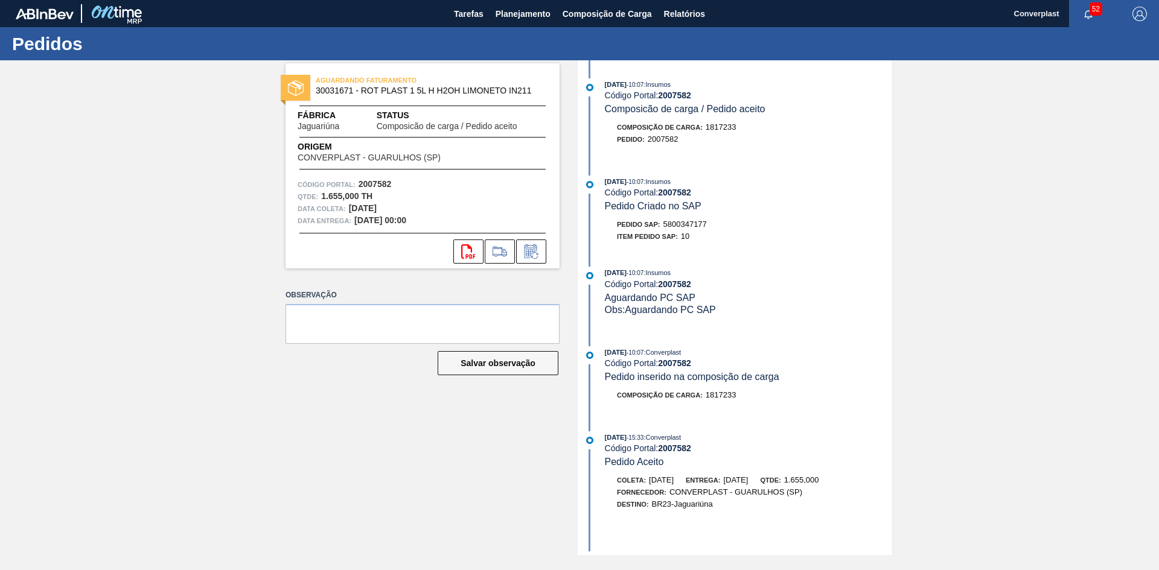
click at [531, 256] on icon at bounding box center [530, 251] width 19 height 14
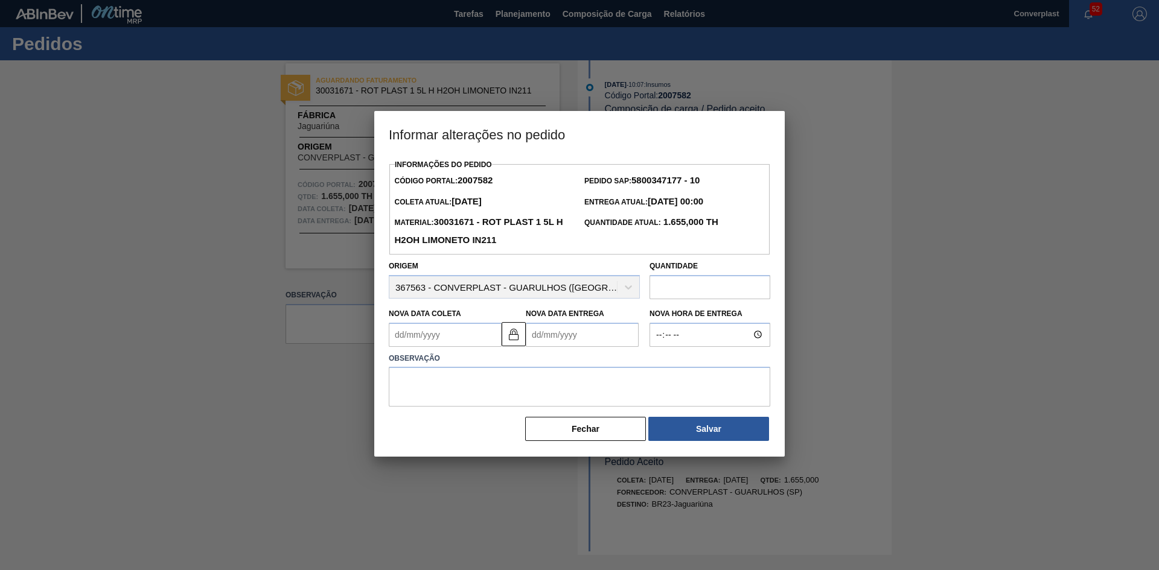
click at [550, 337] on Entrega2007582 "Nova Data Entrega" at bounding box center [582, 335] width 113 height 24
type Entrega2007582 "1"
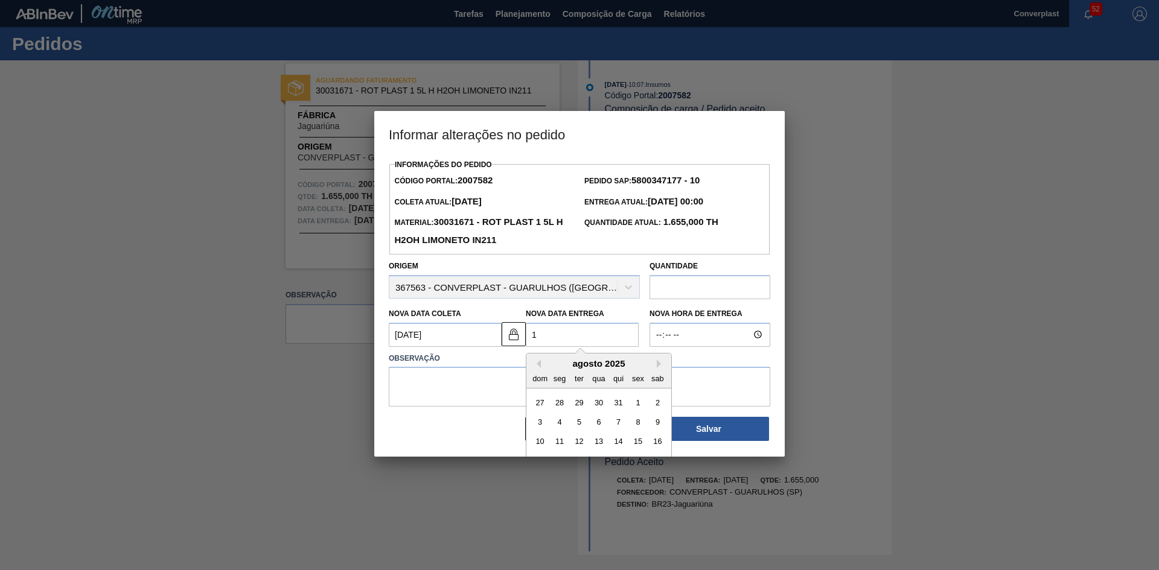
type Coleta2007582 "[DATE]"
type Entrega2007582 "11/09"
type Coleta2007582 "[DATE]"
type Entrega2007582 "11/09/"
type Coleta2007582 "[DATE]"
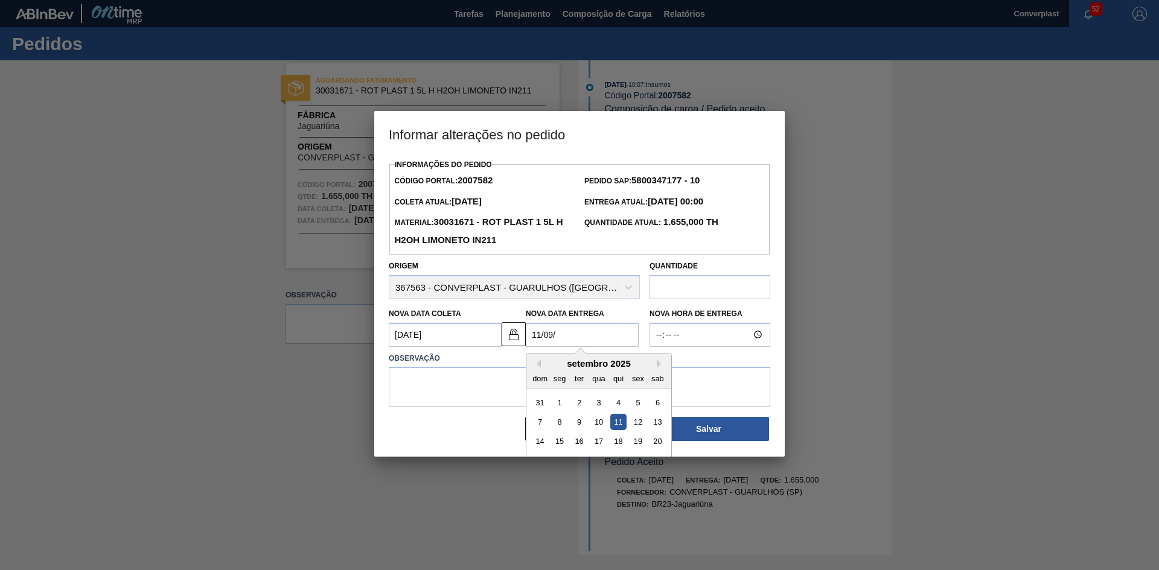
type Entrega2007582 "[DATE]"
type Coleta2007582 "[DATE]"
type Entrega2007582 "11/09/202"
type Coleta2007582 "[DATE]"
type Entrega2007582 "[DATE]"
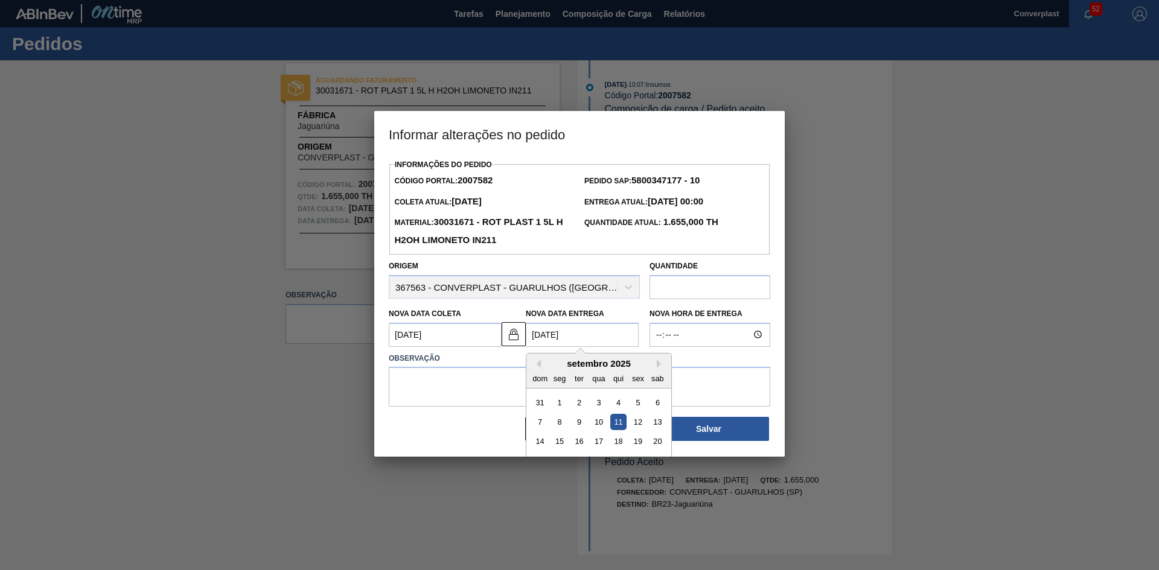
click at [614, 421] on div "11" at bounding box center [618, 422] width 16 height 16
click at [497, 381] on textarea at bounding box center [579, 387] width 381 height 40
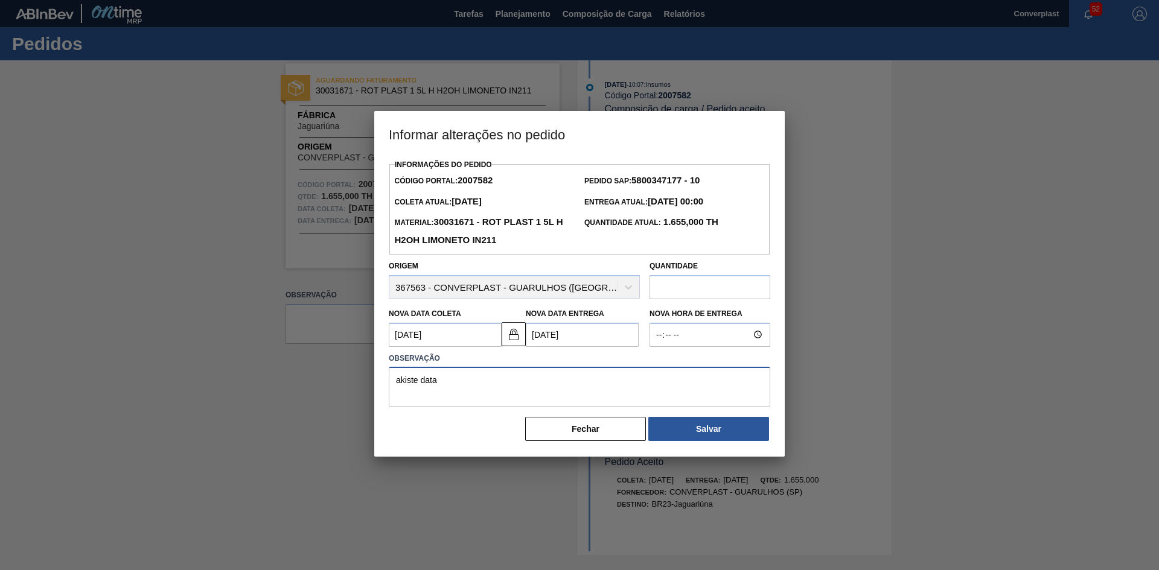
click at [393, 383] on textarea "akiste data" at bounding box center [579, 387] width 381 height 40
type textarea "ajuste data"
click at [705, 439] on button "Salvar" at bounding box center [708, 429] width 121 height 24
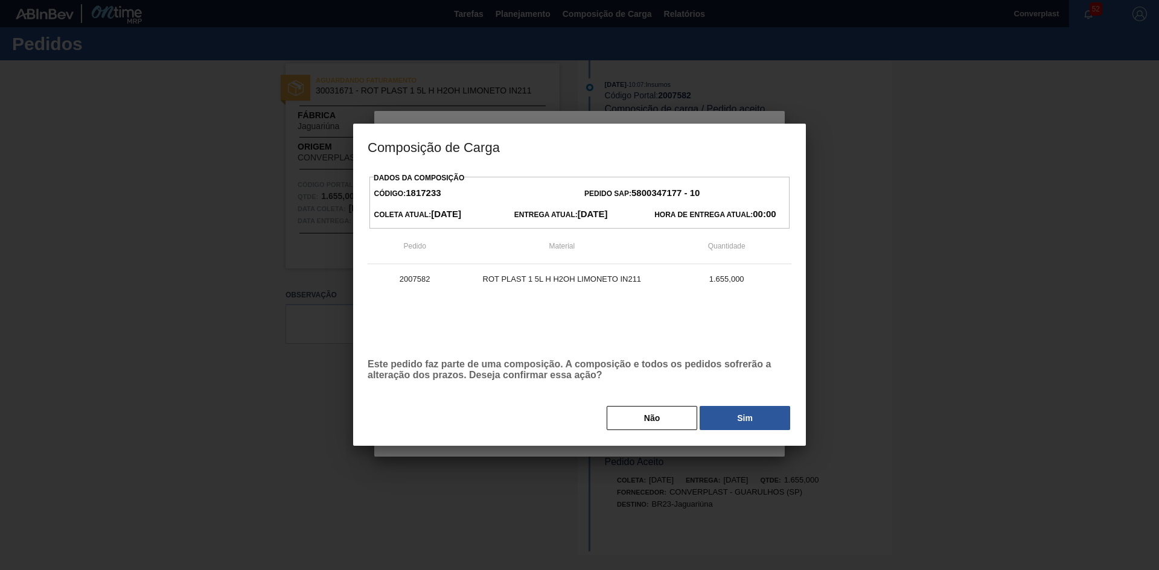
click at [731, 425] on button "Sim" at bounding box center [744, 418] width 91 height 24
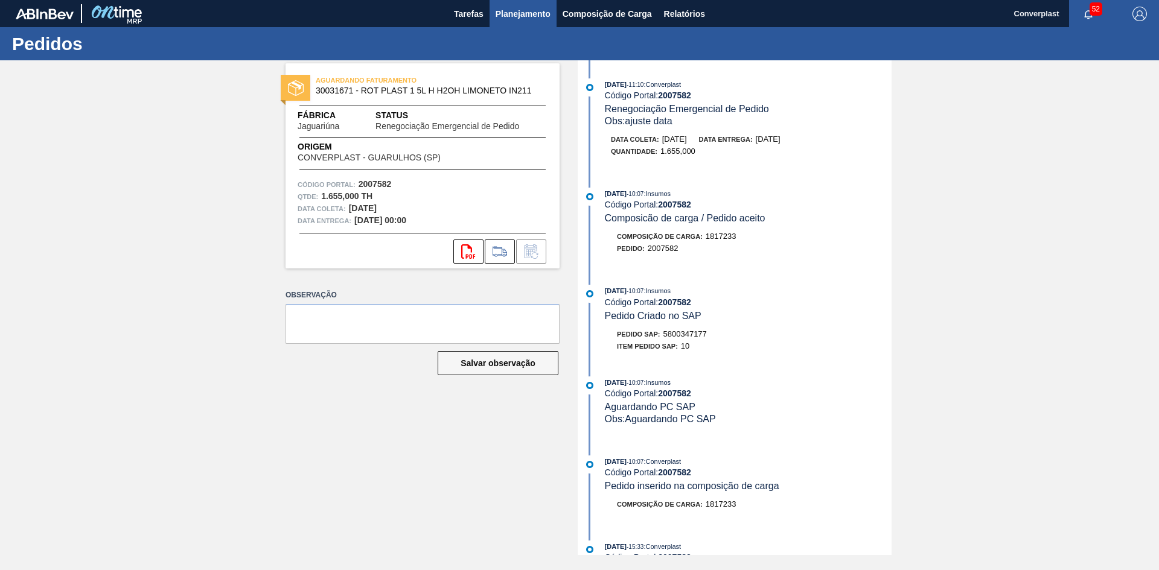
click at [492, 16] on button "Planejamento" at bounding box center [522, 13] width 67 height 27
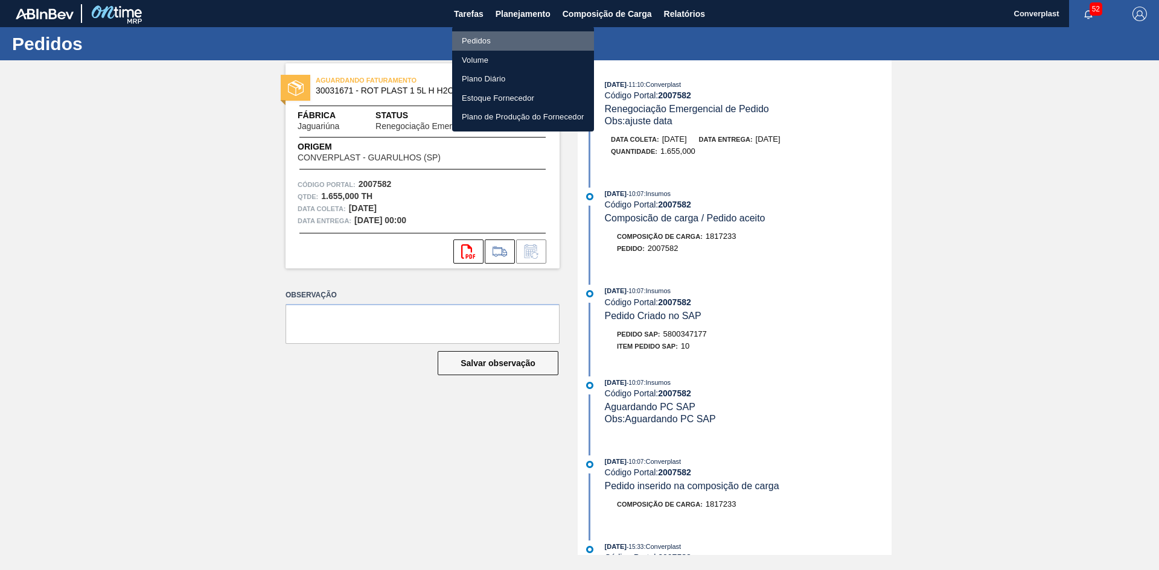
click at [483, 42] on li "Pedidos" at bounding box center [523, 40] width 142 height 19
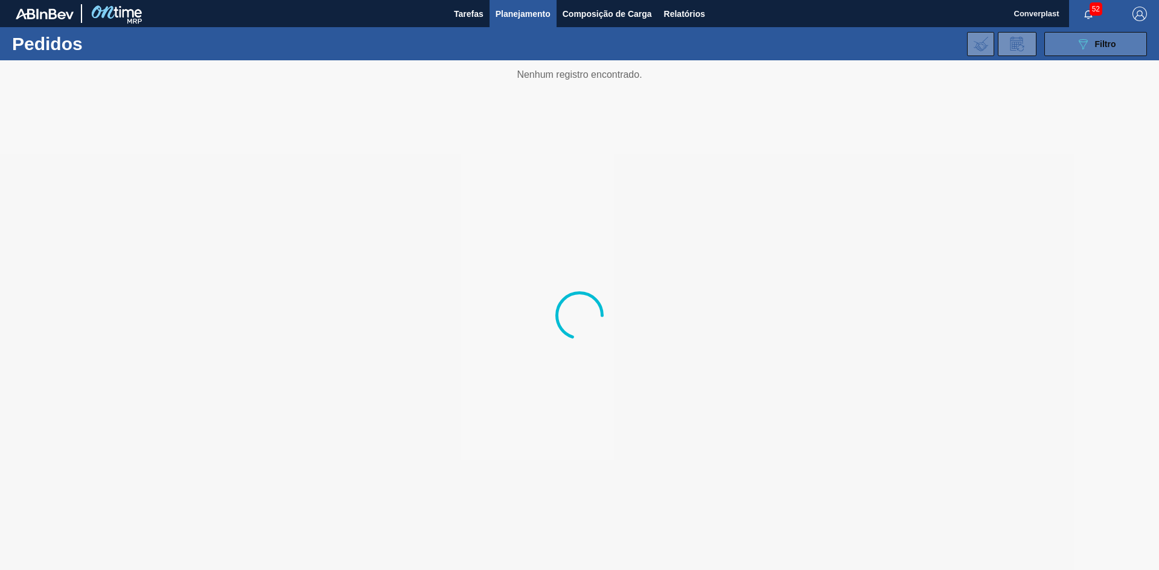
click at [1144, 47] on button "089F7B8B-B2A5-4AFE-B5C0-19BA573D28AC Filtro" at bounding box center [1095, 44] width 103 height 24
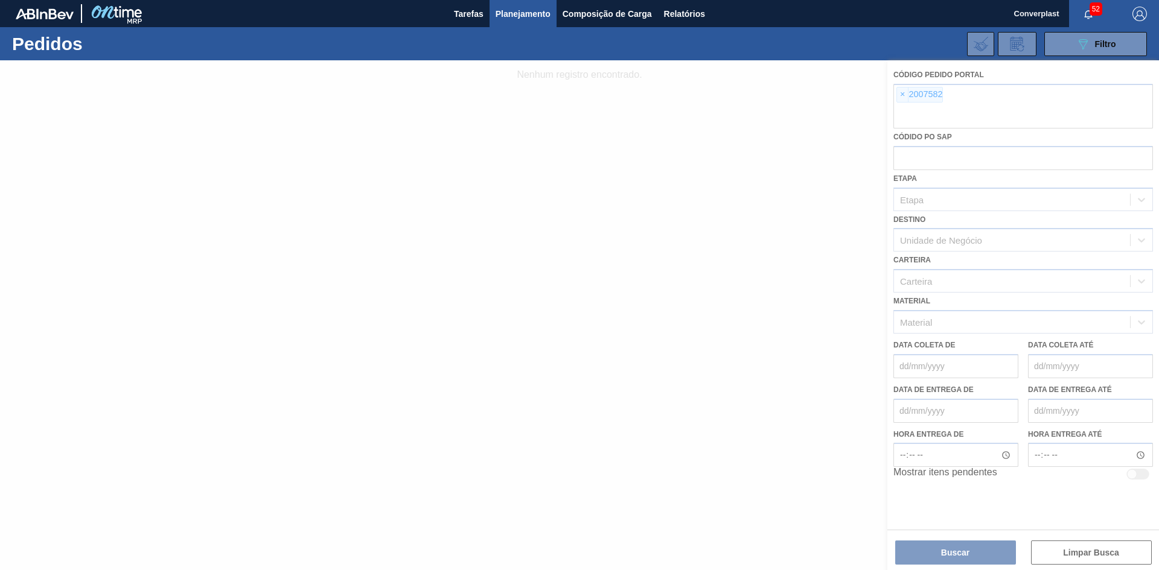
click at [899, 94] on div at bounding box center [579, 315] width 1159 height 510
click at [900, 97] on div at bounding box center [579, 315] width 1159 height 510
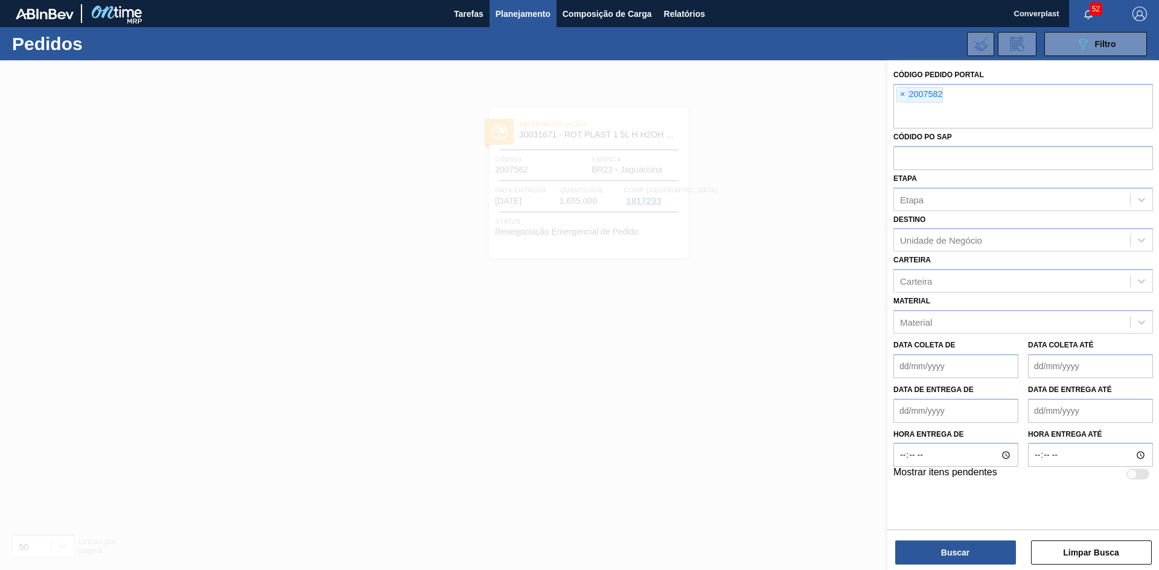
click at [902, 97] on span "×" at bounding box center [902, 95] width 11 height 14
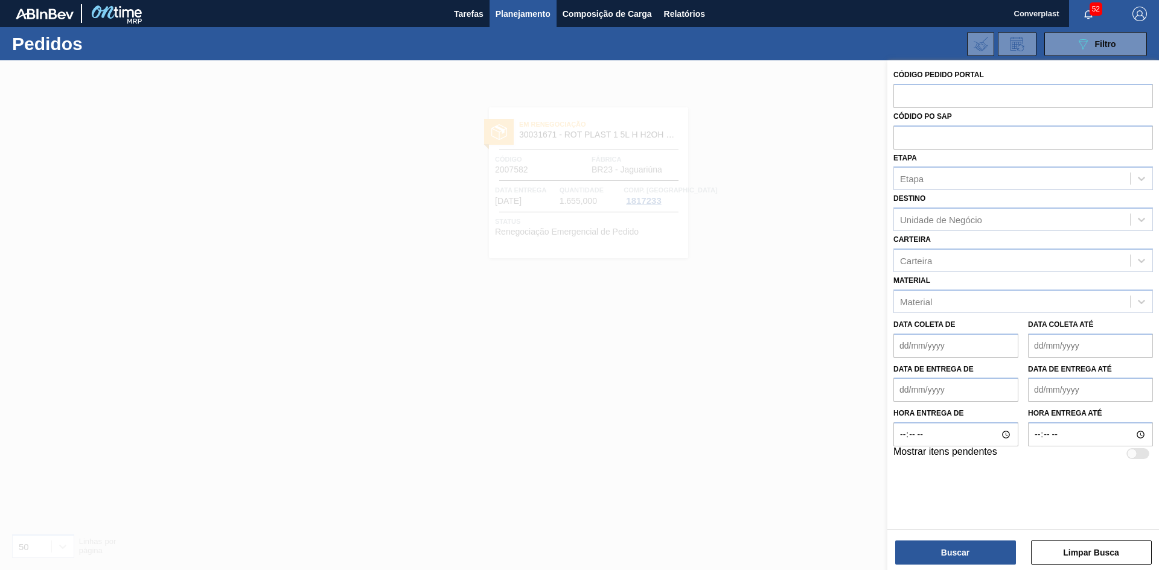
paste input "2012832"
type input "2012832"
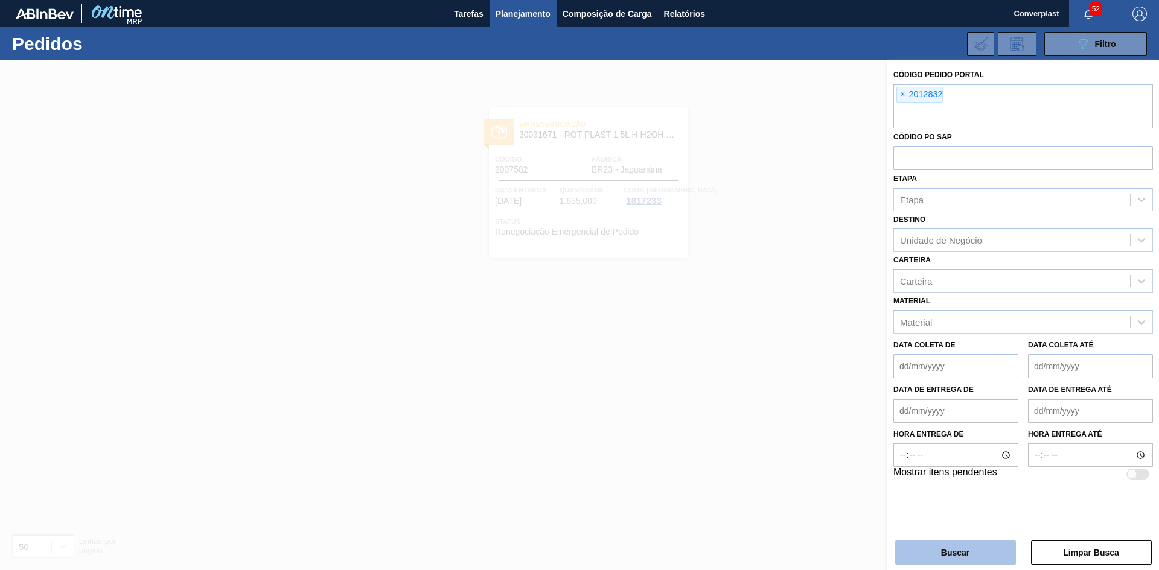
click at [939, 550] on button "Buscar" at bounding box center [955, 553] width 121 height 24
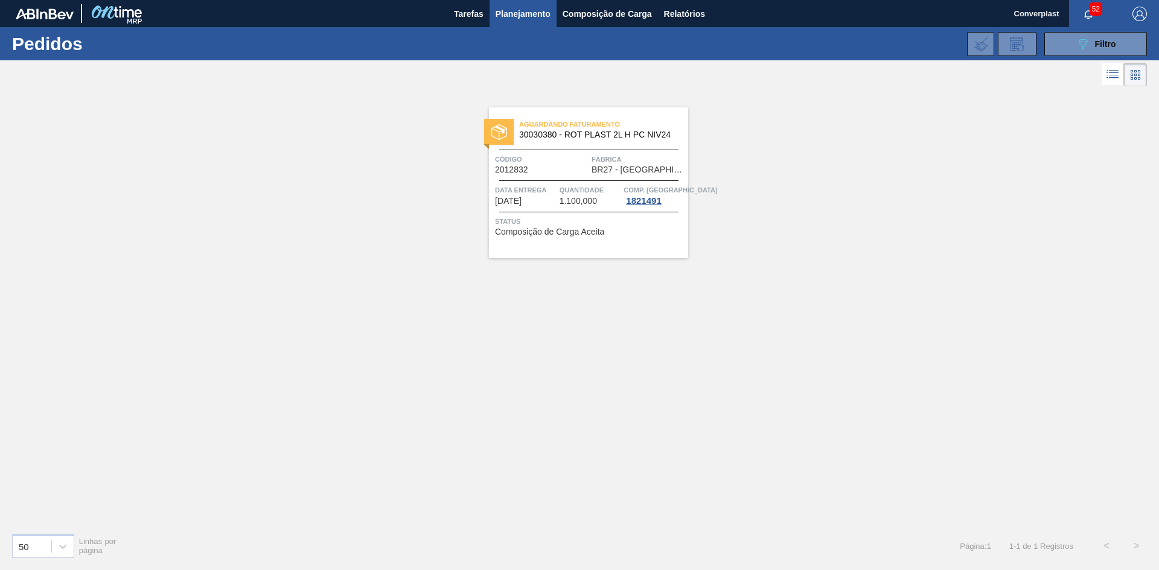
click at [614, 182] on div "Aguardando Faturamento 30030380 - ROT PLAST 2L H PC NIV24 Código 2012832 Fábric…" at bounding box center [588, 182] width 199 height 151
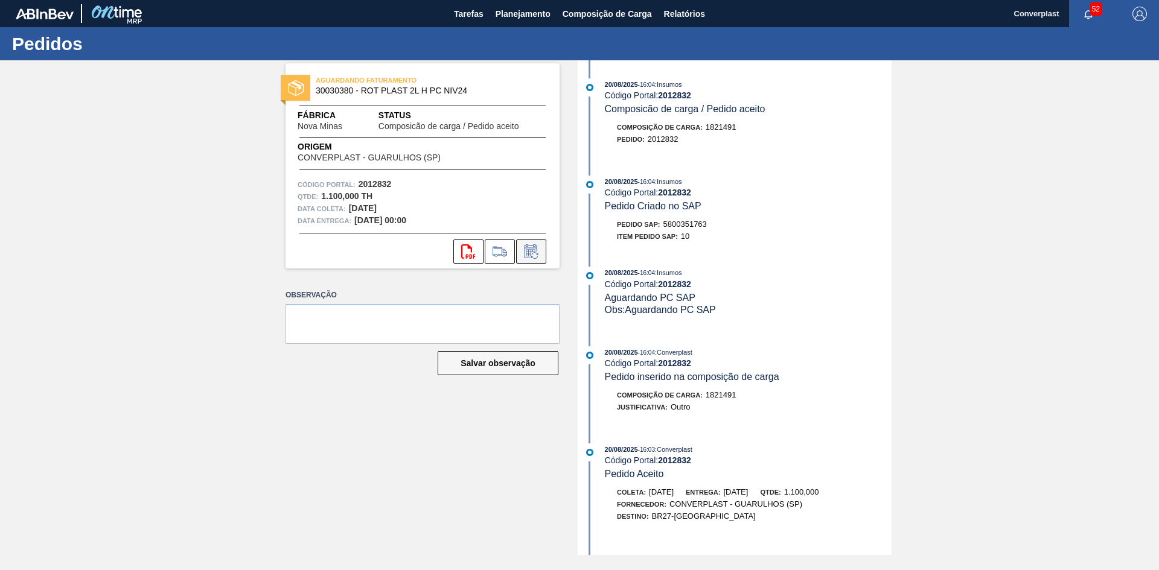
click at [532, 253] on icon at bounding box center [530, 251] width 19 height 14
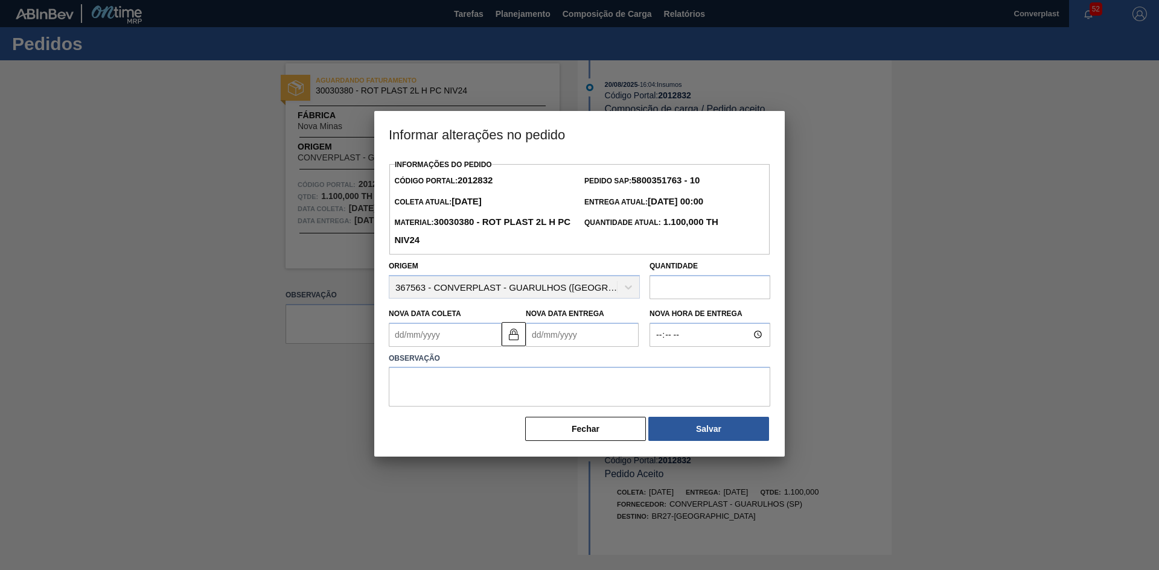
click at [555, 330] on Entrega2012832 "Nova Data Entrega" at bounding box center [582, 335] width 113 height 24
type Coleta2012832 "[DATE]"
type Entrega2012832 "1"
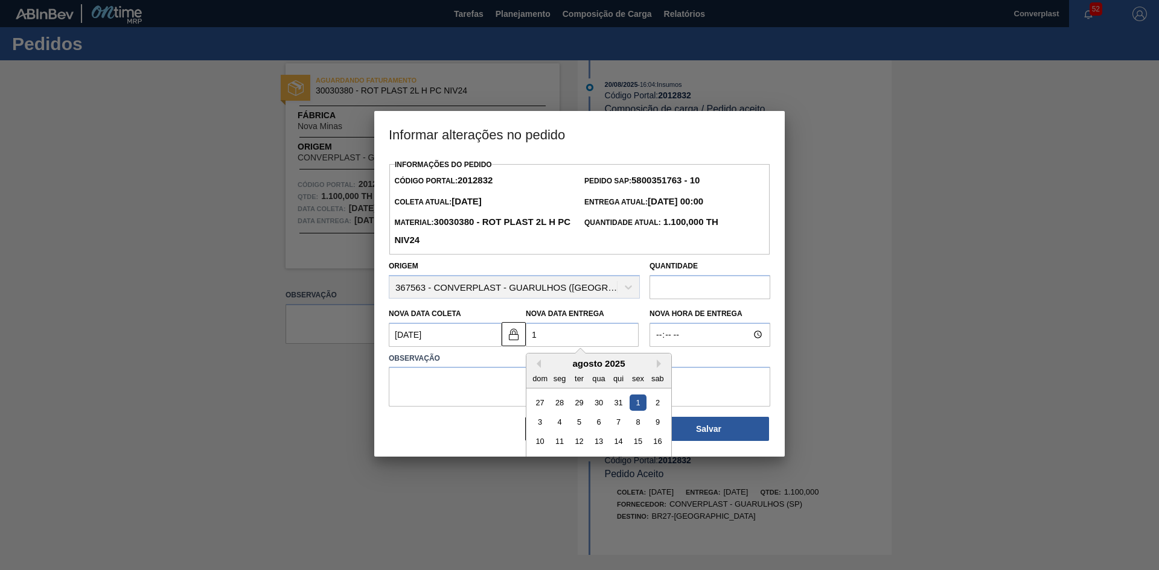
type Coleta2012832 "[DATE]"
type Entrega2012832 "17/0"
type Coleta2012832 "[DATE]"
click at [597, 447] on div "17" at bounding box center [598, 441] width 16 height 16
type Entrega2012832 "[DATE]"
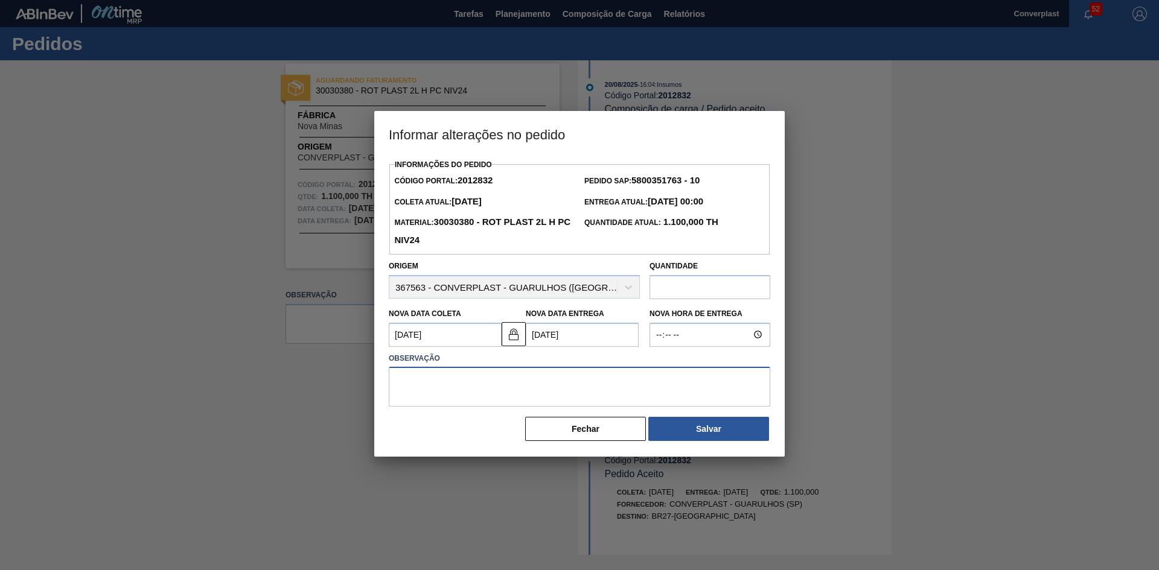
click at [511, 380] on textarea at bounding box center [579, 387] width 381 height 40
type textarea "ajuste data"
click at [683, 432] on button "Salvar" at bounding box center [708, 429] width 121 height 24
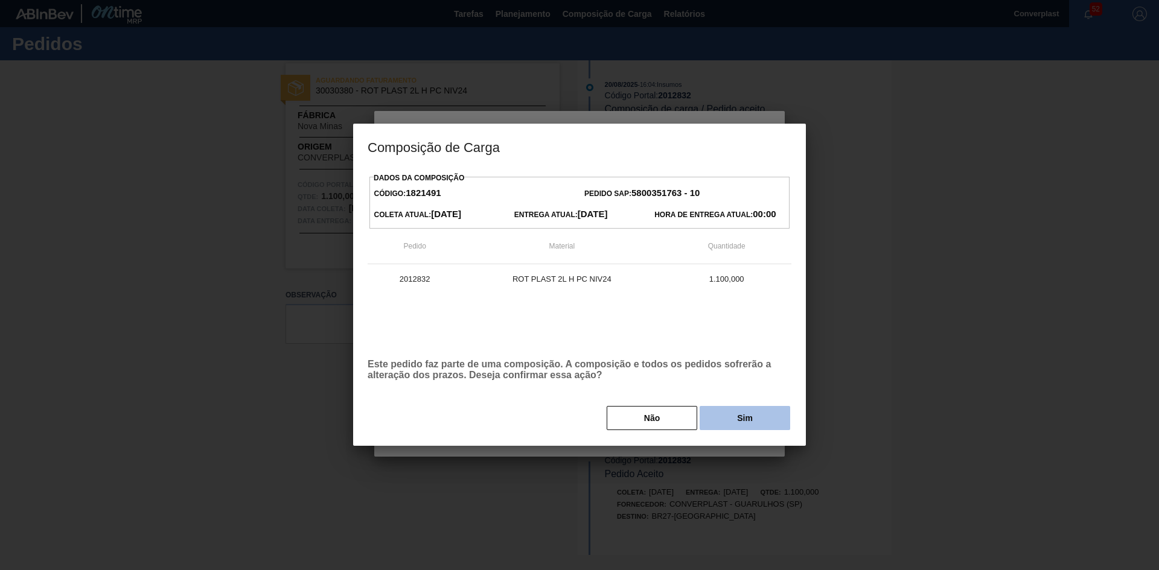
click at [727, 416] on button "Sim" at bounding box center [744, 418] width 91 height 24
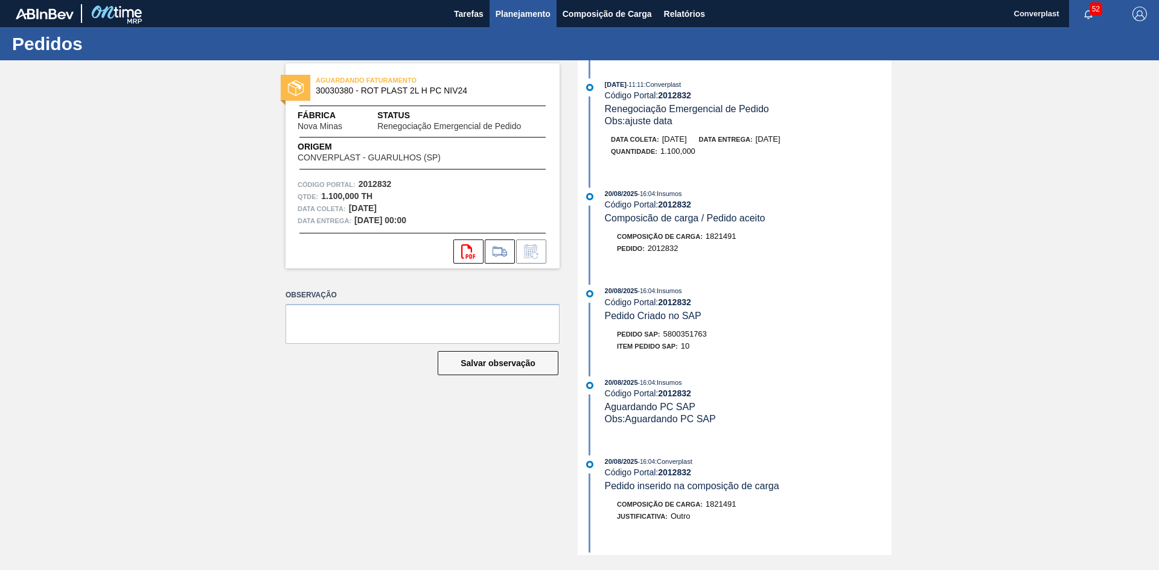
click at [492, 11] on button "Planejamento" at bounding box center [522, 13] width 67 height 27
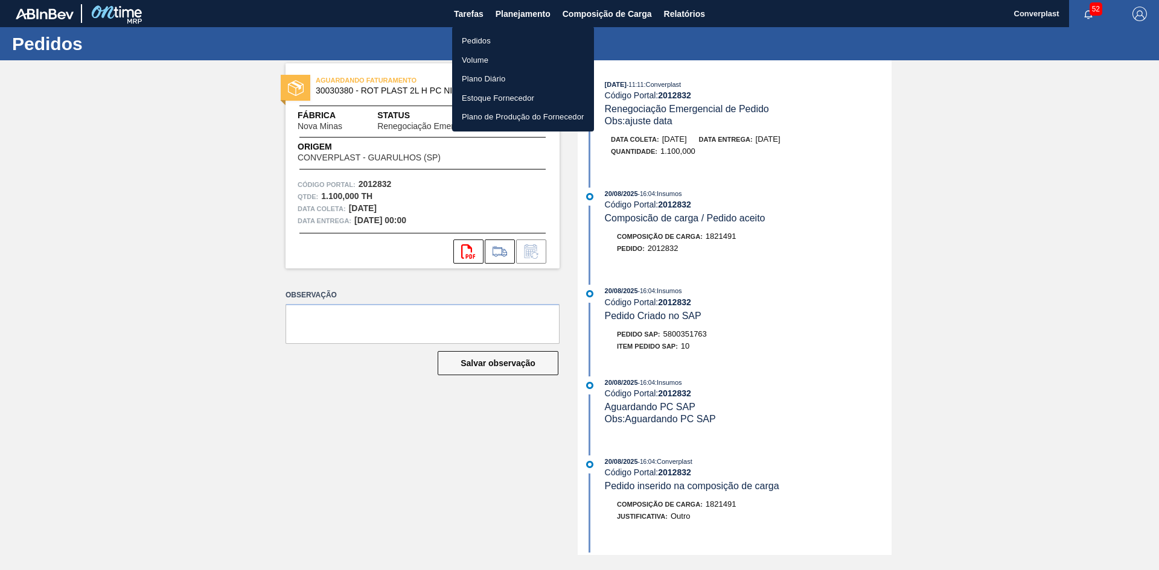
click at [492, 38] on li "Pedidos" at bounding box center [523, 40] width 142 height 19
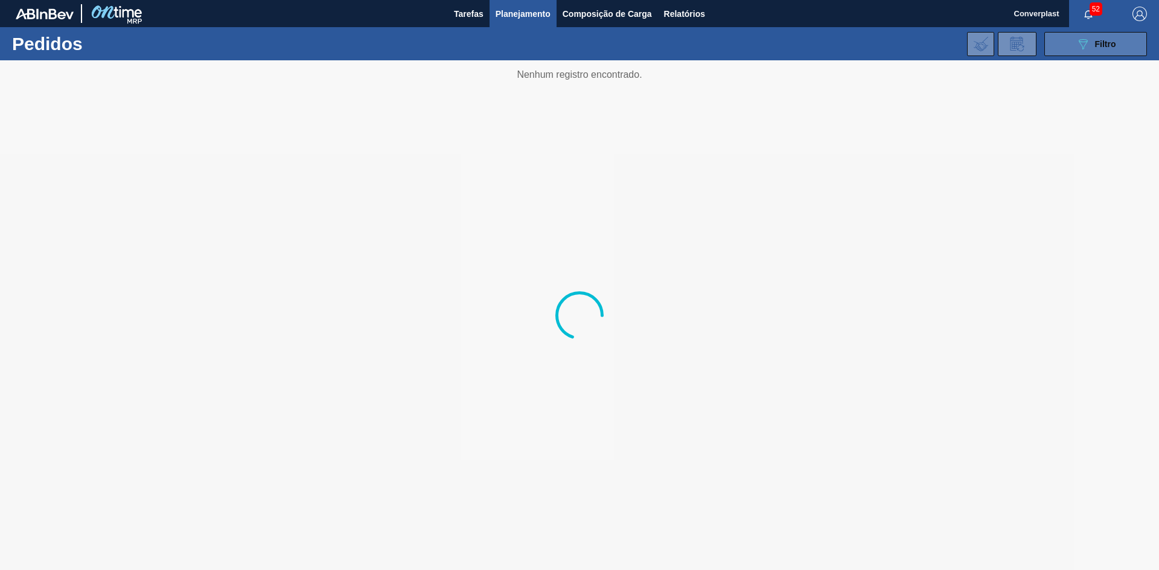
click at [1109, 45] on span "Filtro" at bounding box center [1105, 44] width 21 height 10
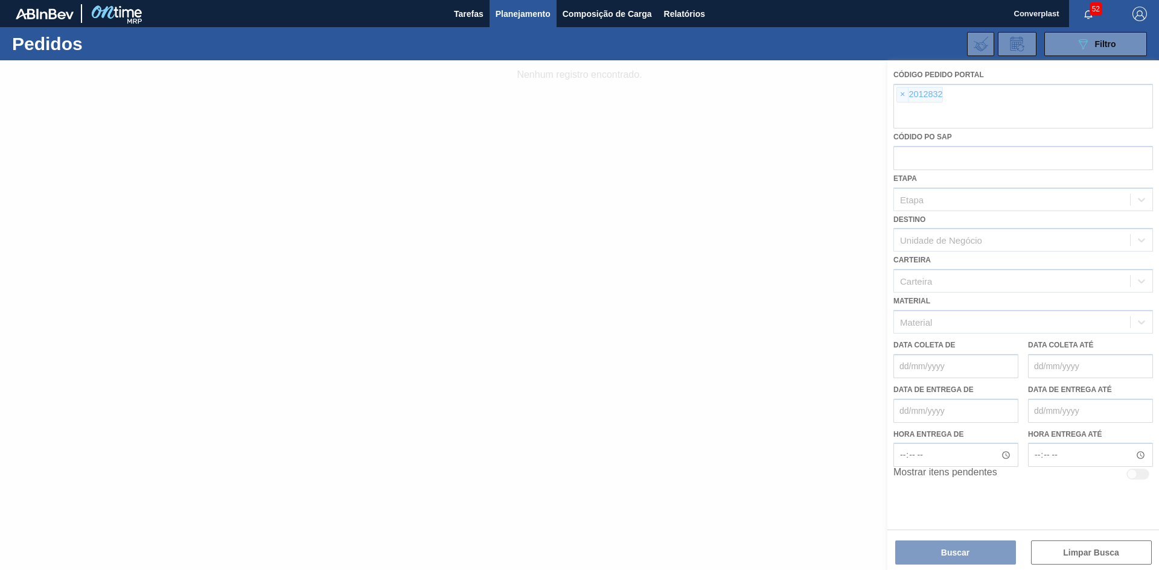
click at [903, 93] on div at bounding box center [579, 315] width 1159 height 510
click at [900, 94] on div at bounding box center [579, 315] width 1159 height 510
click at [905, 97] on div at bounding box center [579, 315] width 1159 height 510
click at [902, 98] on div at bounding box center [579, 315] width 1159 height 510
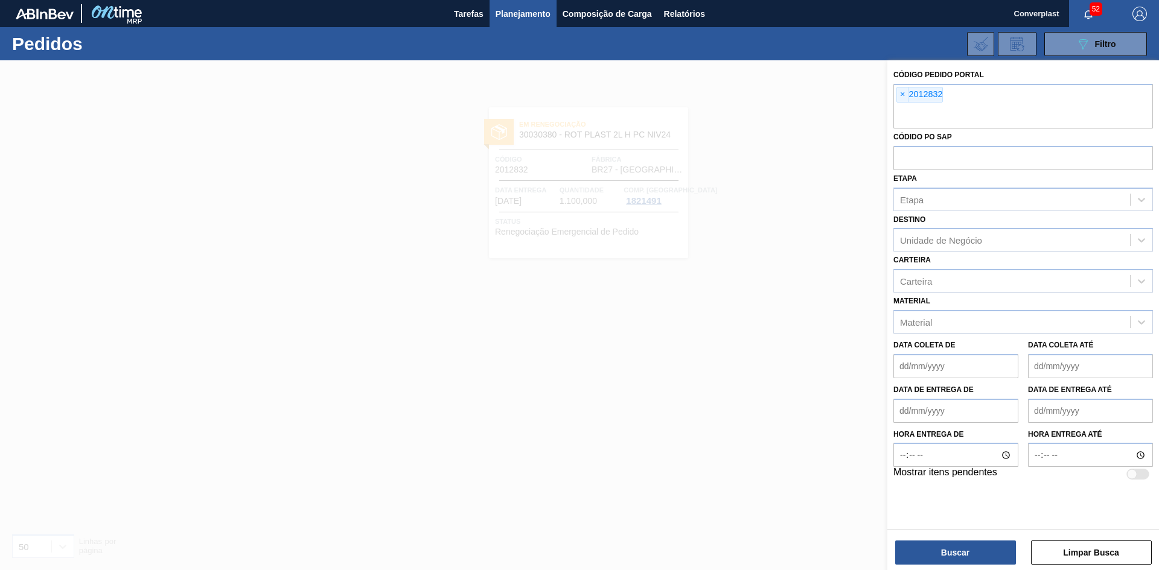
click at [902, 98] on span "×" at bounding box center [902, 95] width 11 height 14
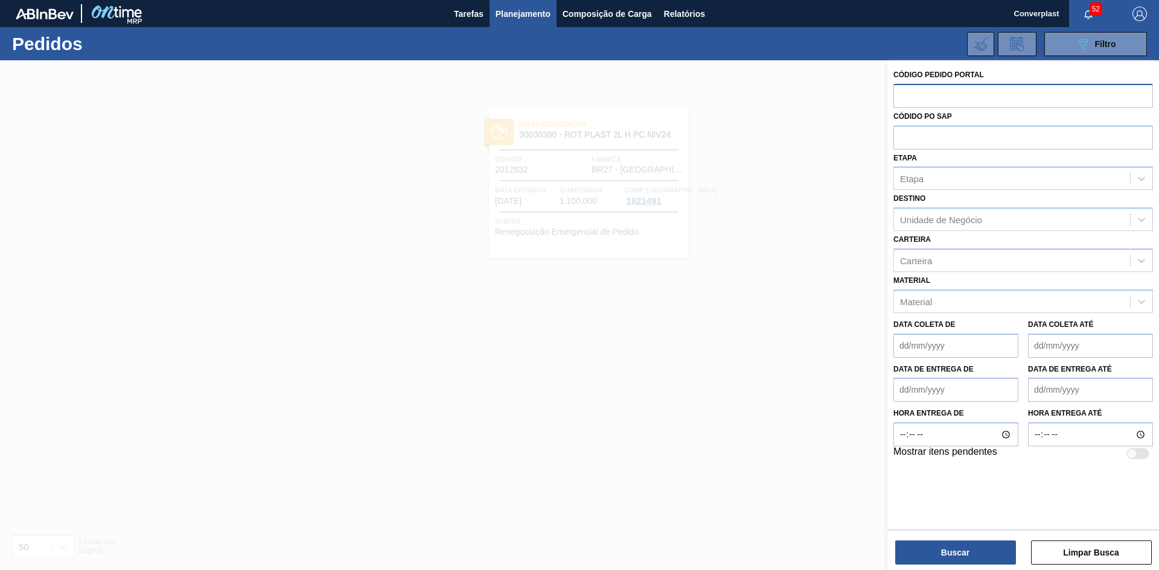
paste input "1997270"
type input "1997270"
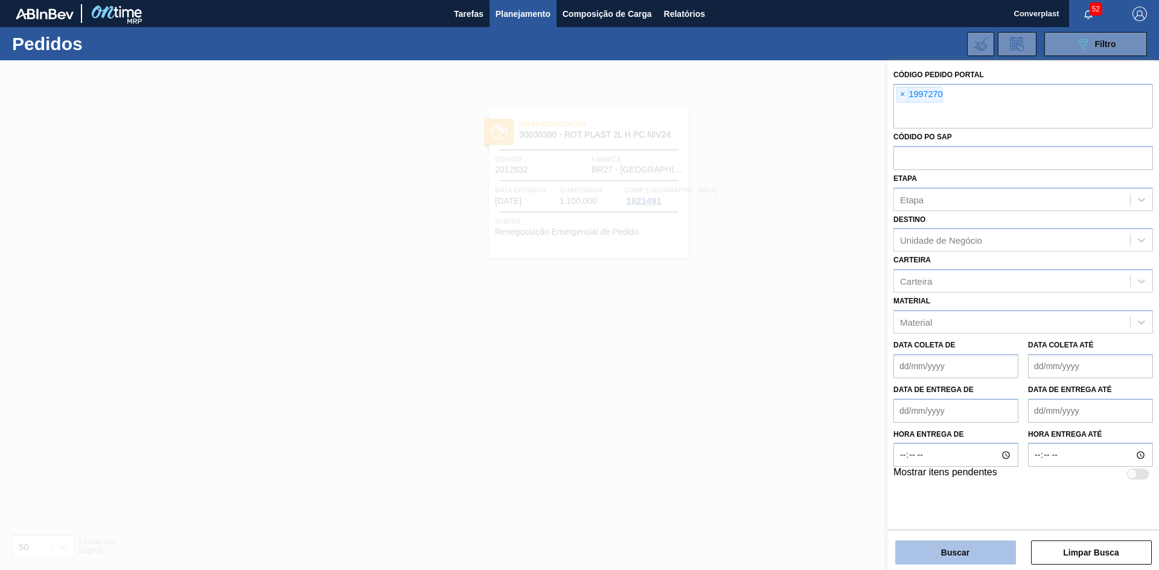
click at [985, 554] on button "Buscar" at bounding box center [955, 553] width 121 height 24
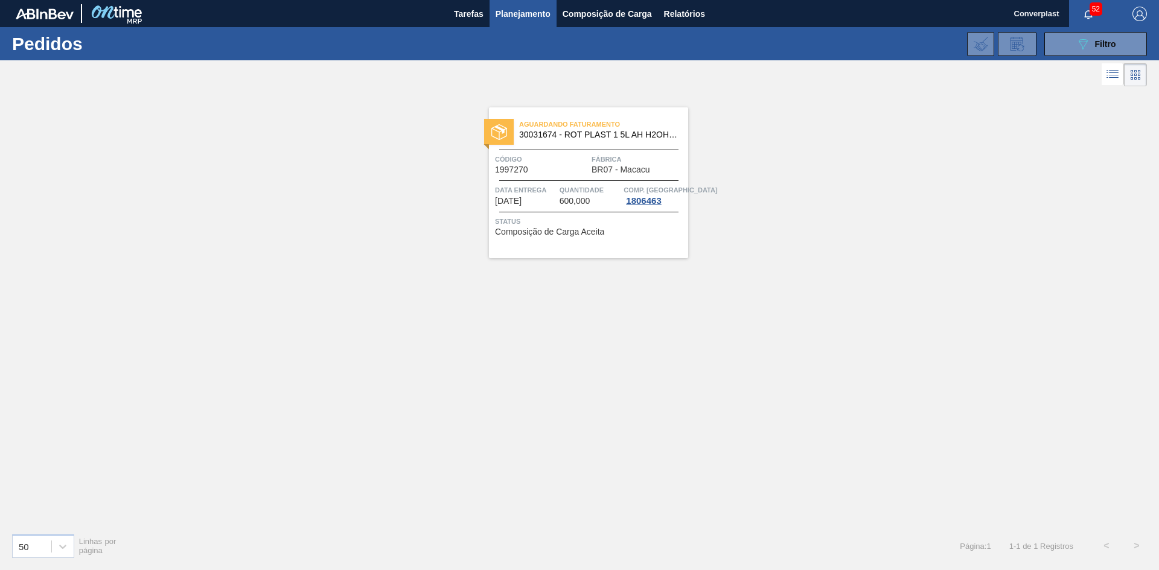
click at [572, 159] on span "Código" at bounding box center [542, 159] width 94 height 12
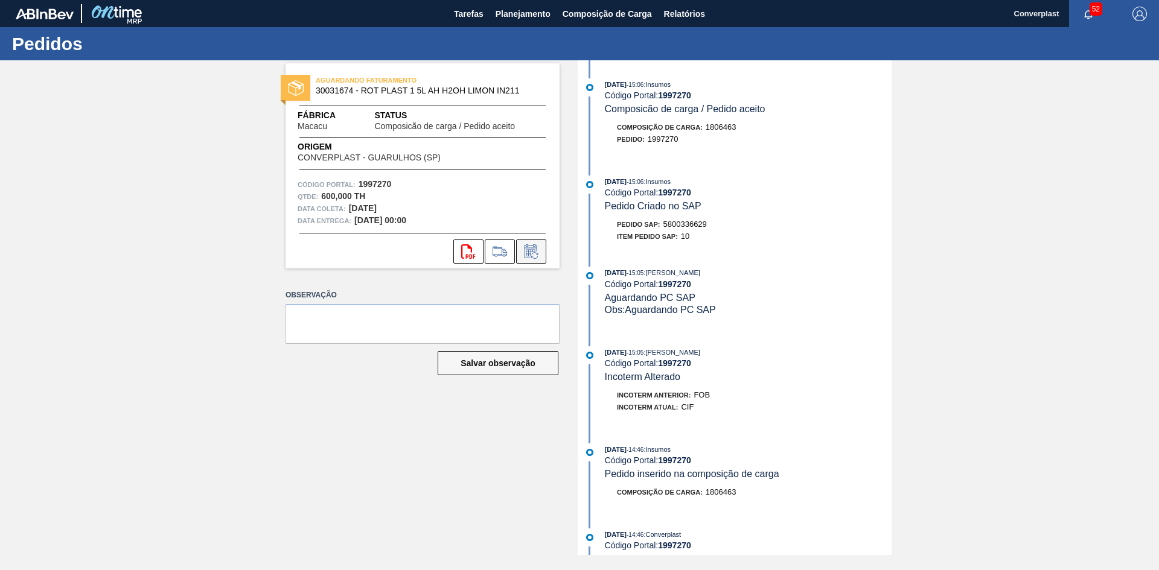
click at [532, 258] on icon at bounding box center [530, 251] width 19 height 14
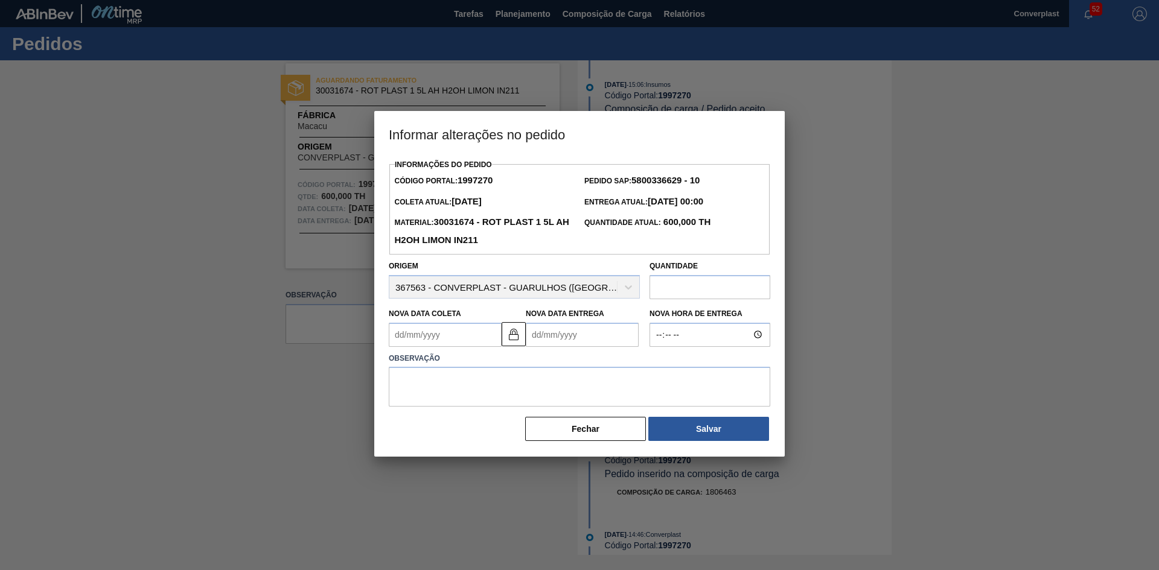
click at [556, 331] on Entrega1997270 "Nova Data Entrega" at bounding box center [582, 335] width 113 height 24
type Coleta1997270 "[DATE]"
type Entrega1997270 "2"
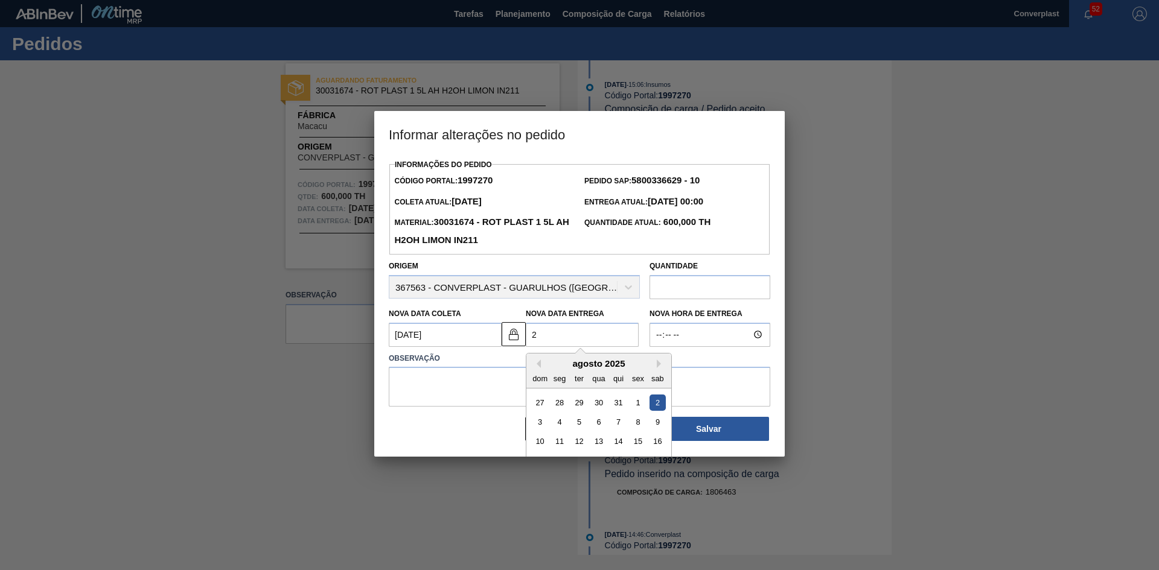
type Coleta1997270 "[DATE]"
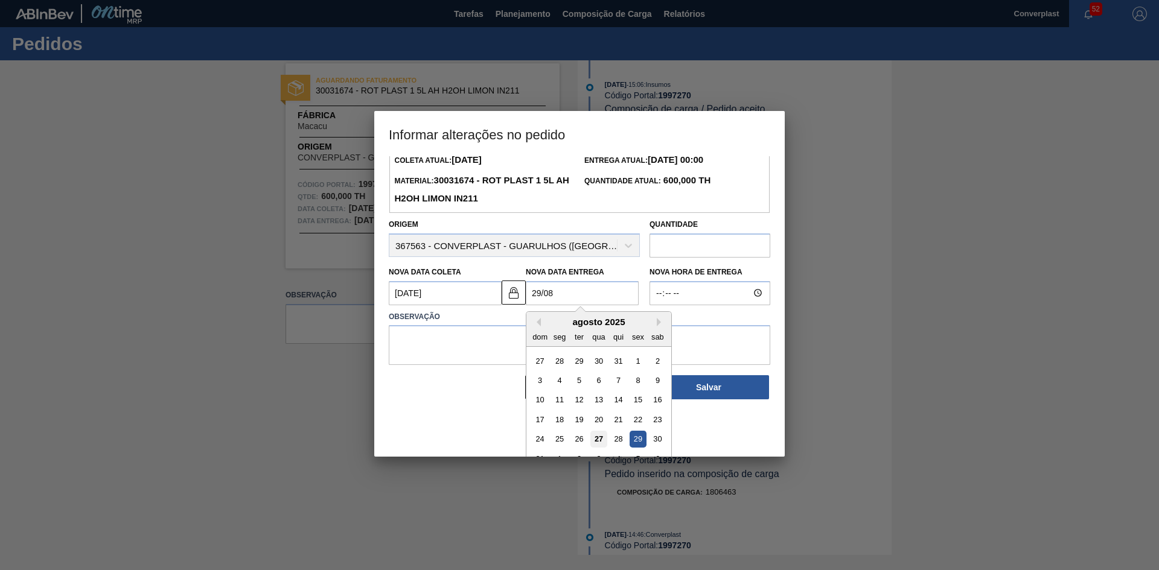
scroll to position [60, 0]
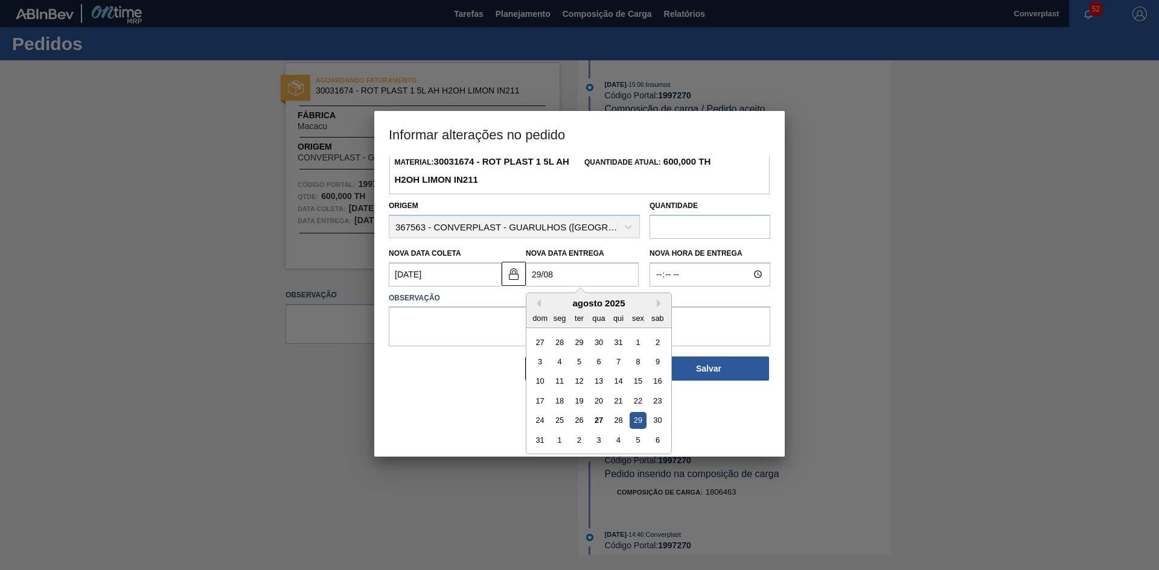
click at [635, 428] on div "29" at bounding box center [637, 420] width 16 height 16
type Entrega1997270 "[DATE]"
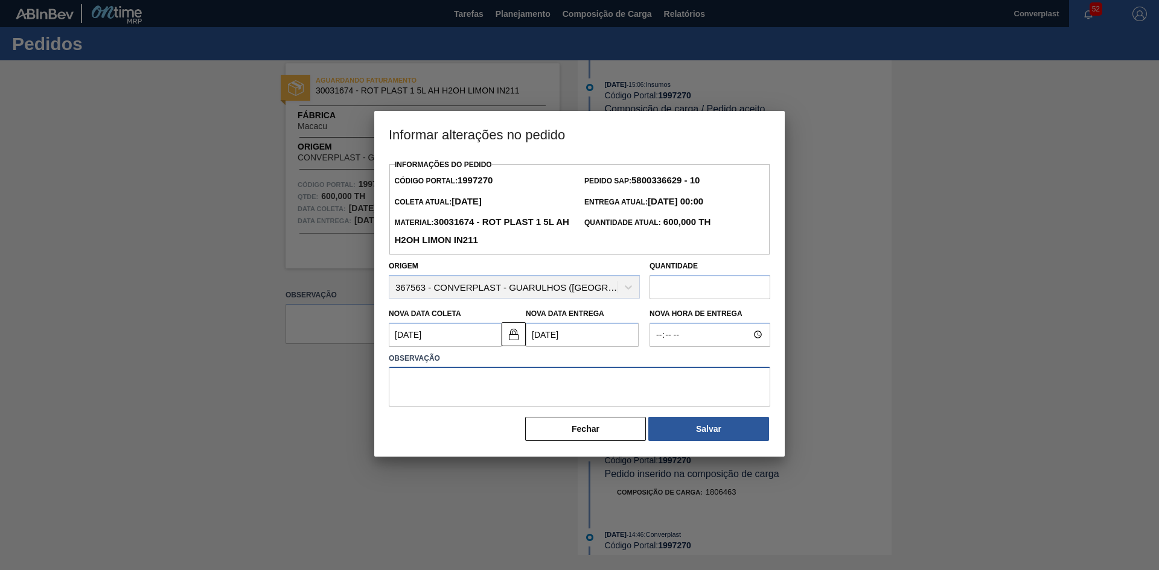
click at [523, 387] on textarea at bounding box center [579, 387] width 381 height 40
type textarea "ajuste data"
click at [722, 421] on button "Salvar" at bounding box center [708, 429] width 121 height 24
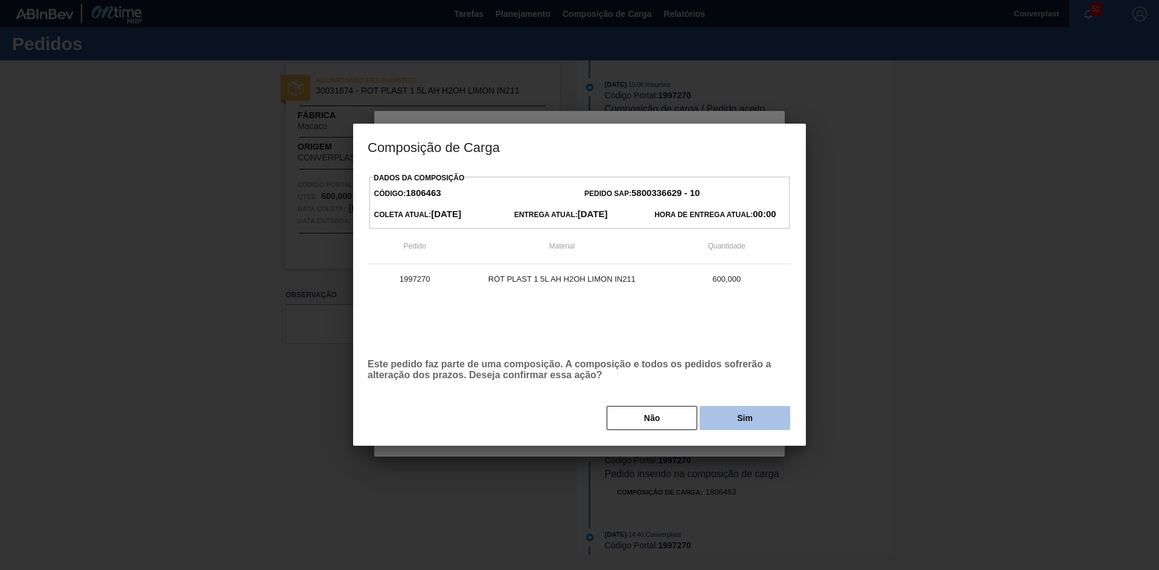
click at [754, 412] on button "Sim" at bounding box center [744, 418] width 91 height 24
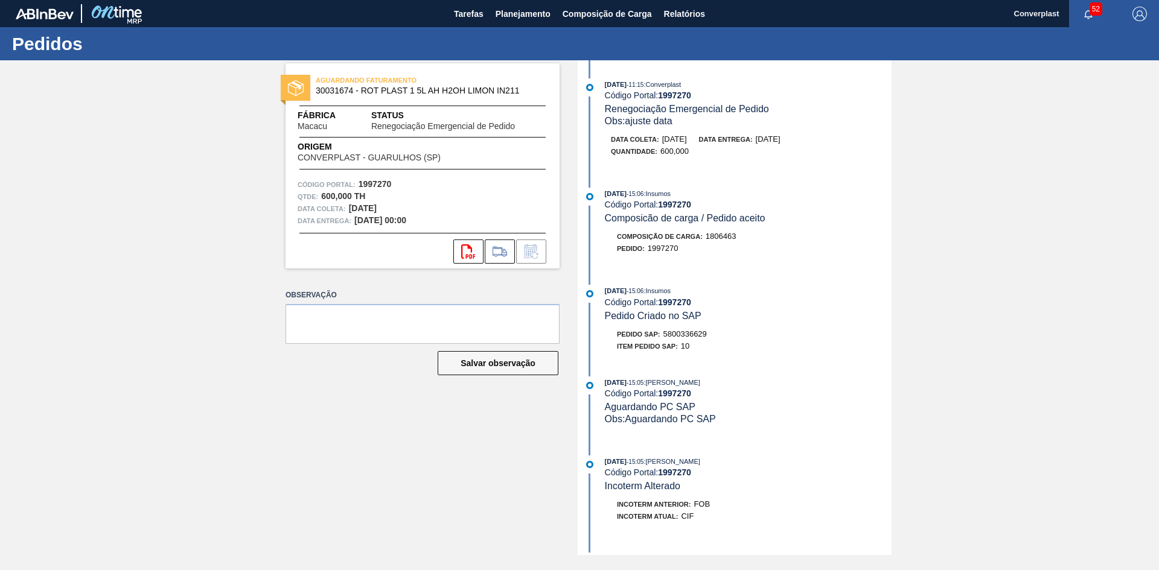
click at [661, 188] on div "[DATE] 15:06 : Insumos" at bounding box center [748, 194] width 287 height 12
